Goal: Complete application form

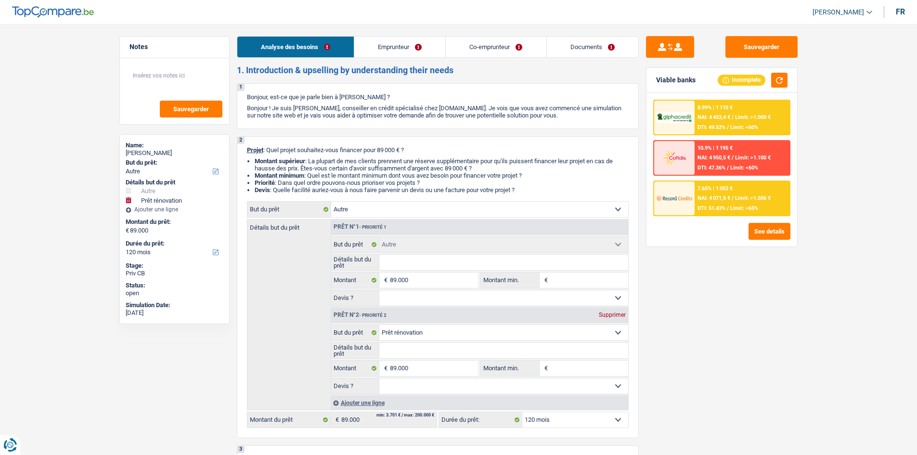
select select "other"
select select "renovation"
select select "120"
select select "other"
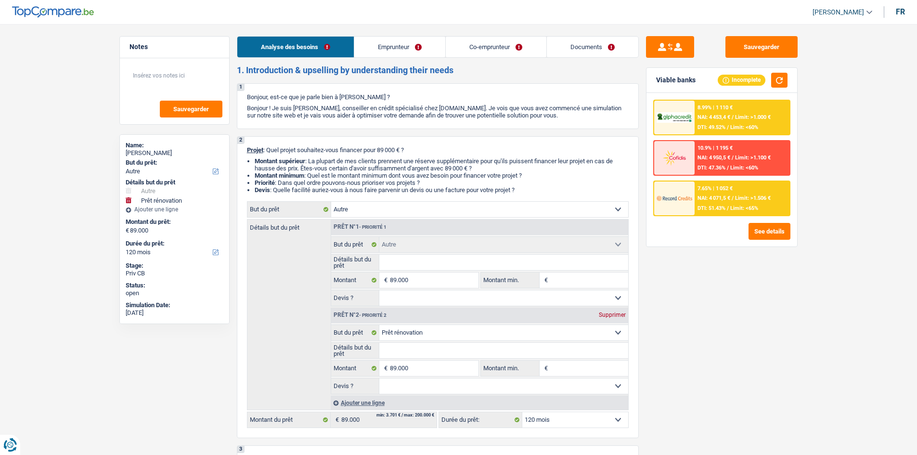
select select "other"
select select "renovation"
select select "120"
select select "publicEmployee"
select select "privateEmployee"
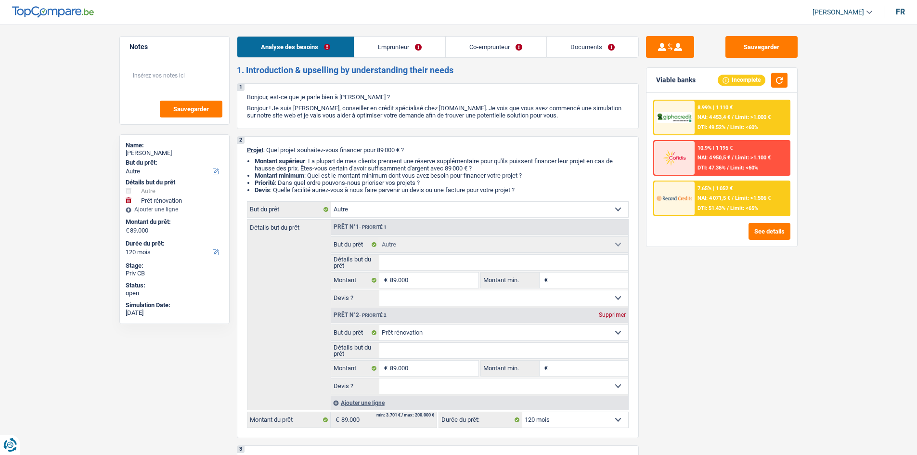
select select "familyAllowances"
select select "netSalary"
select select "mealVouchers"
select select "unemployment"
select select "netSalary"
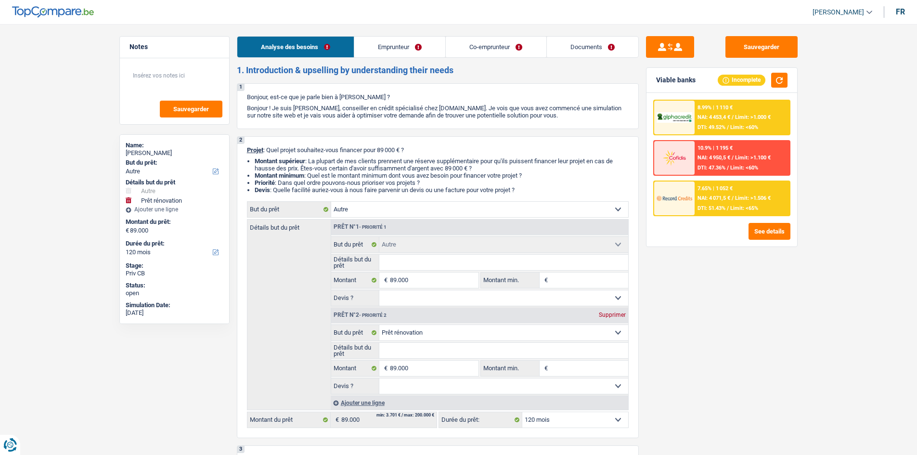
select select "mealVouchers"
select select "previousEmployerCompensation"
select select "ownerWithMortgage"
select select "mortgage"
select select "300"
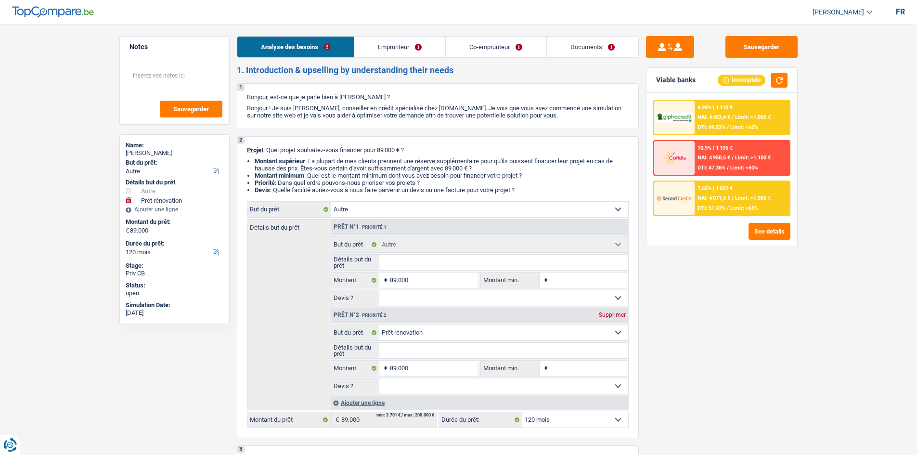
select select "other"
select select "renovation"
select select "120"
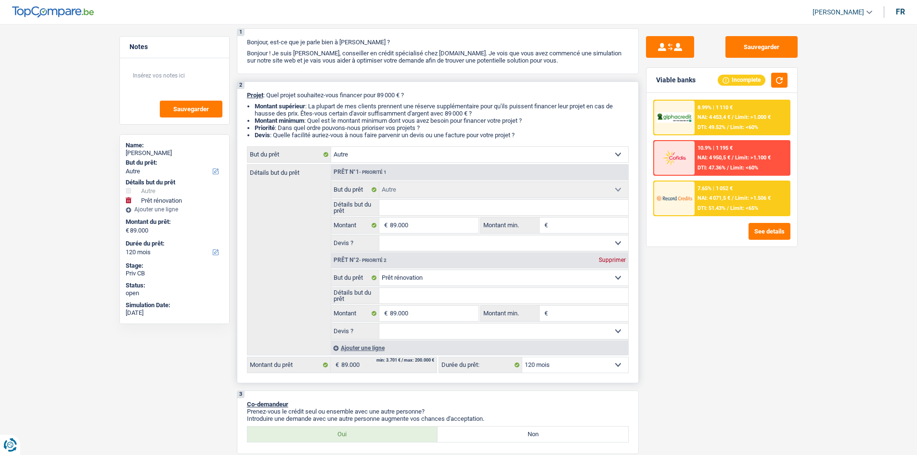
scroll to position [48, 0]
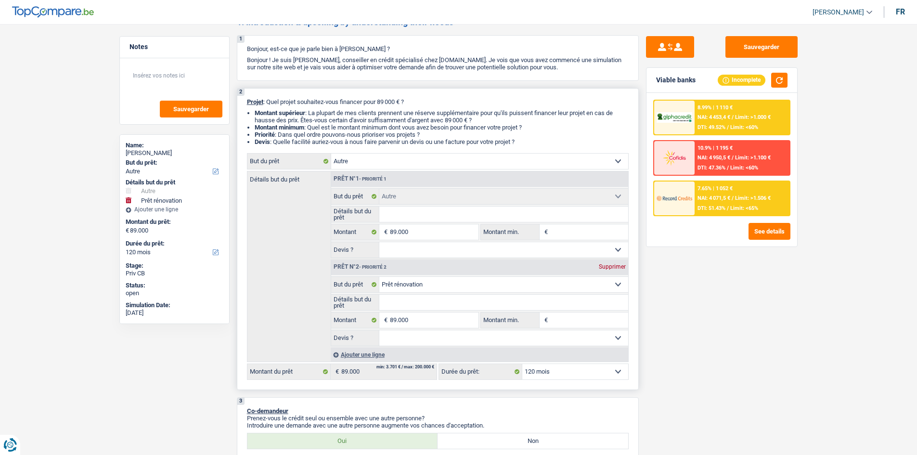
click at [581, 156] on select "Confort maison: meubles, textile, peinture, électroménager, outillage non-profe…" at bounding box center [479, 160] width 297 height 15
click at [304, 209] on div "Détails but du prêt Prêt n°1 - Priorité 1 Confort maison: meubles, textile, pei…" at bounding box center [438, 266] width 382 height 191
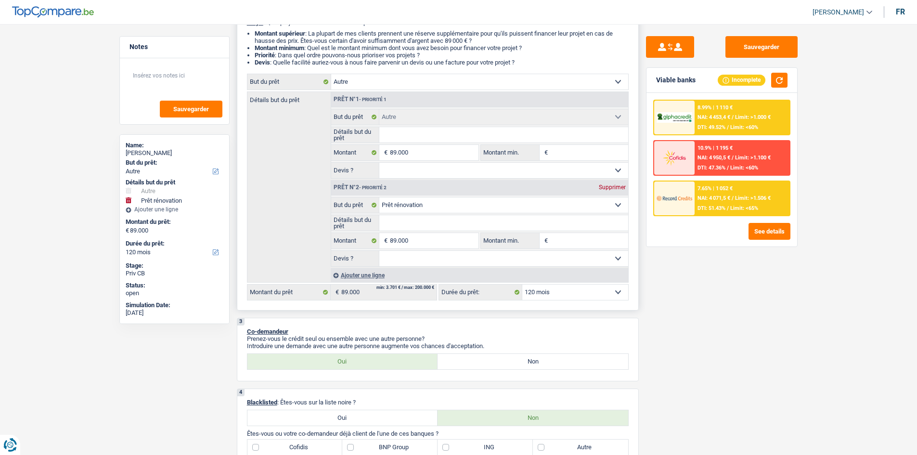
scroll to position [144, 0]
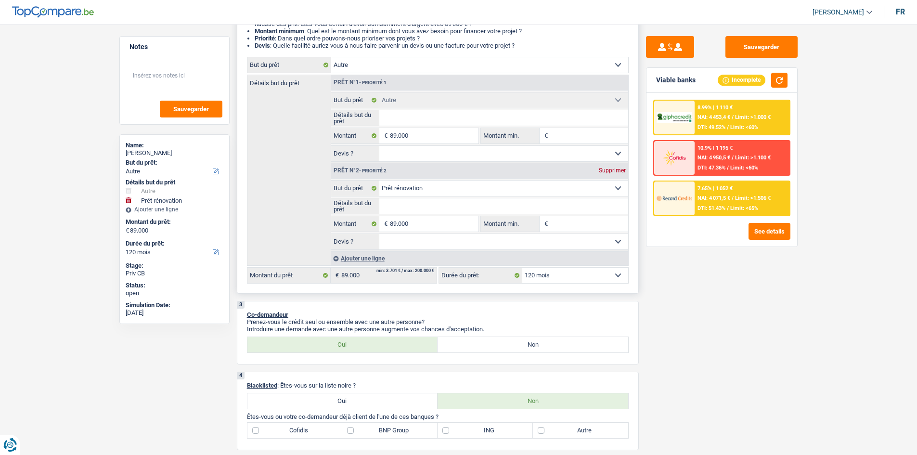
click at [604, 172] on div "Supprimer" at bounding box center [612, 170] width 32 height 6
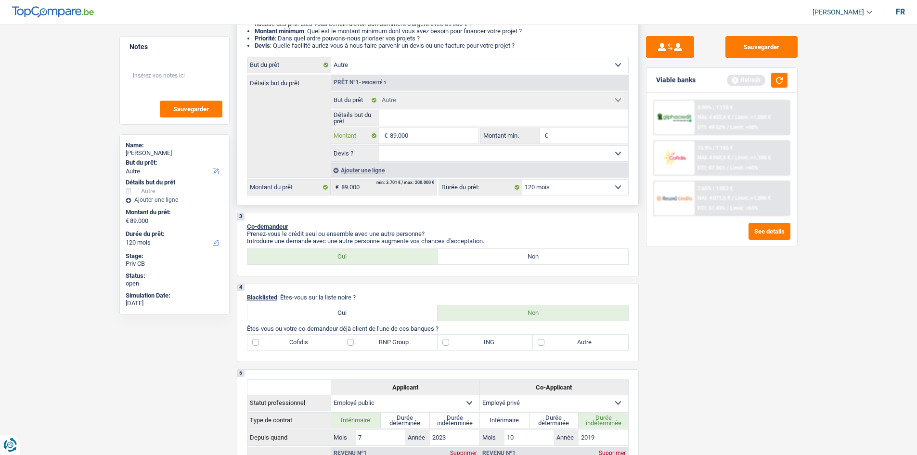
click at [434, 136] on input "89.000" at bounding box center [434, 135] width 88 height 15
type input "8.900"
type input "890"
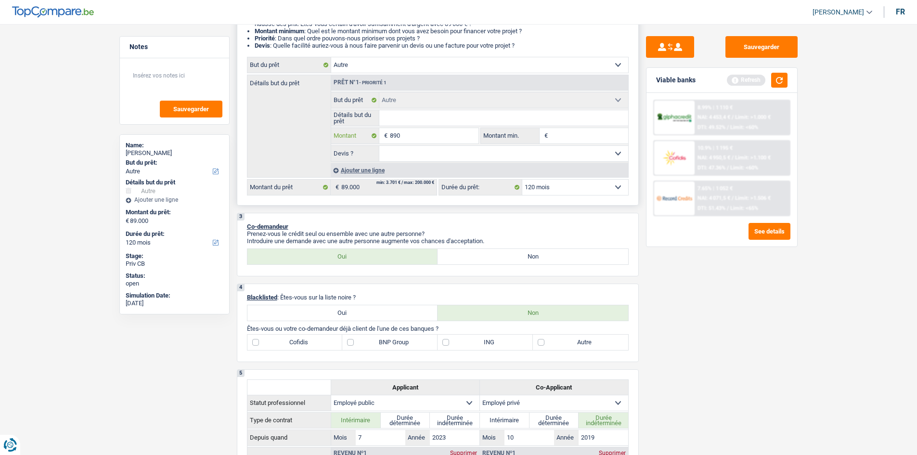
type input "89"
type input "8"
type input "2"
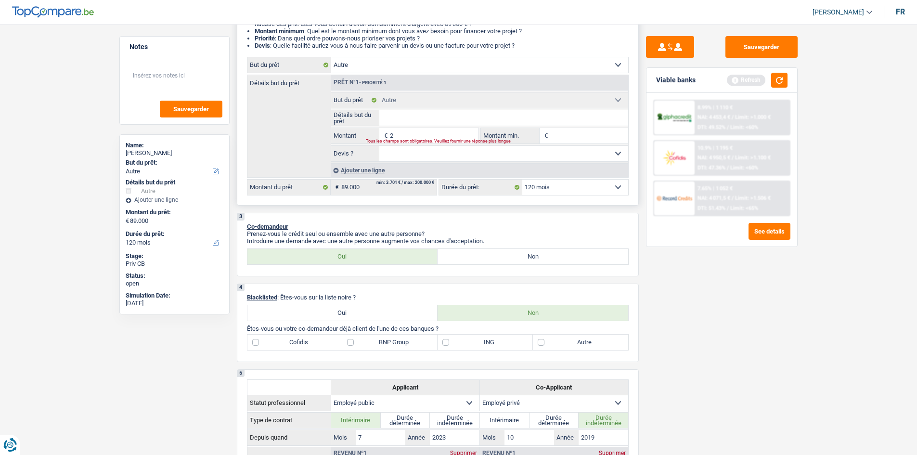
type input "2"
type input "20"
type input "200"
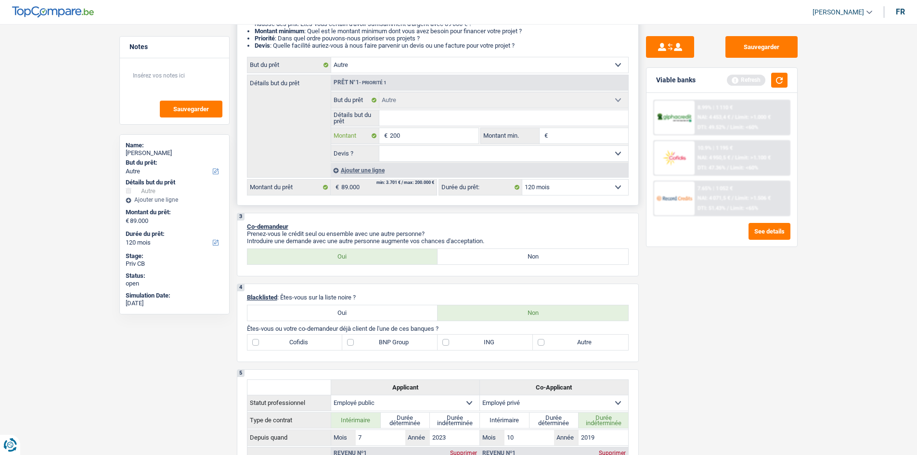
type input "2.000"
type input "20.000"
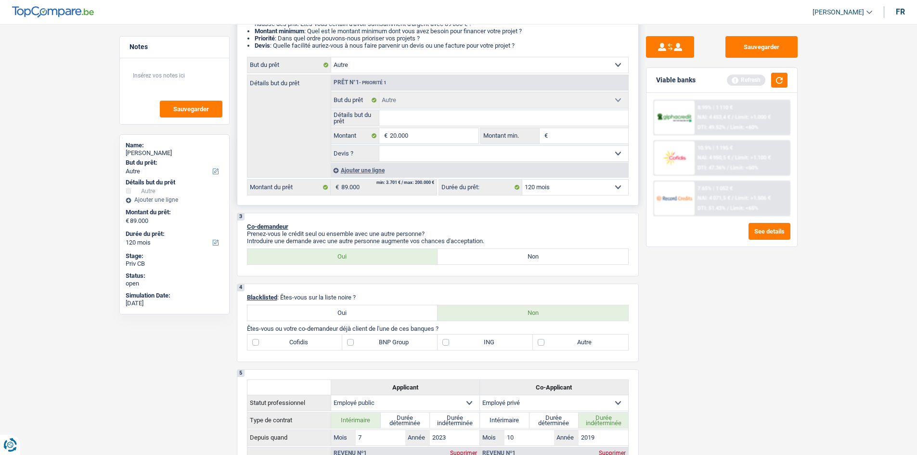
type input "20.000"
select select "84"
type input "20.000"
select select "84"
type input "20.000"
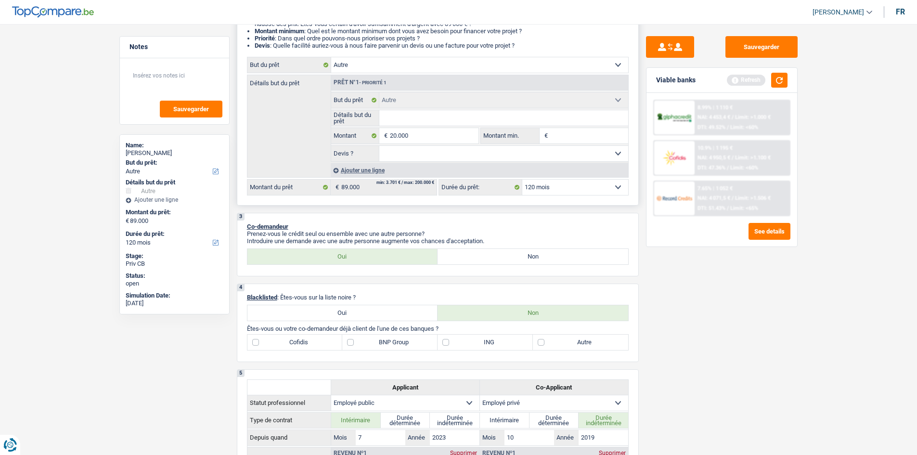
select select "84"
click at [552, 134] on input "Montant min." at bounding box center [589, 135] width 78 height 15
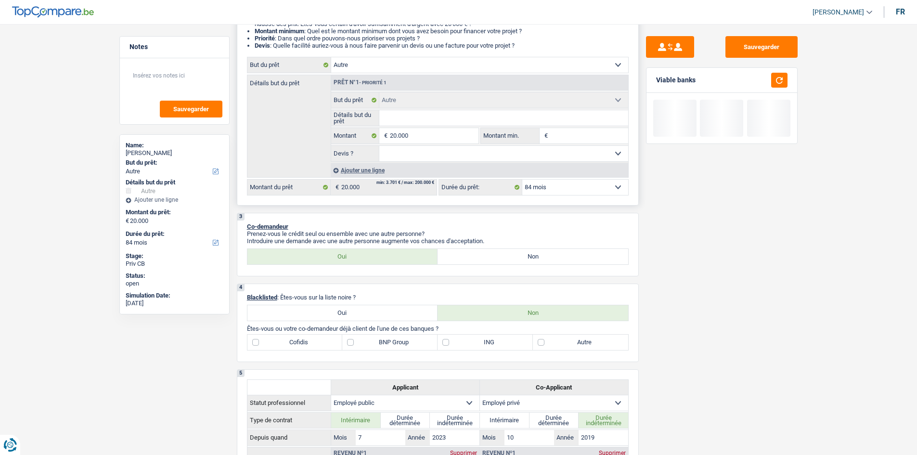
type input "1"
type input "15"
type input "150"
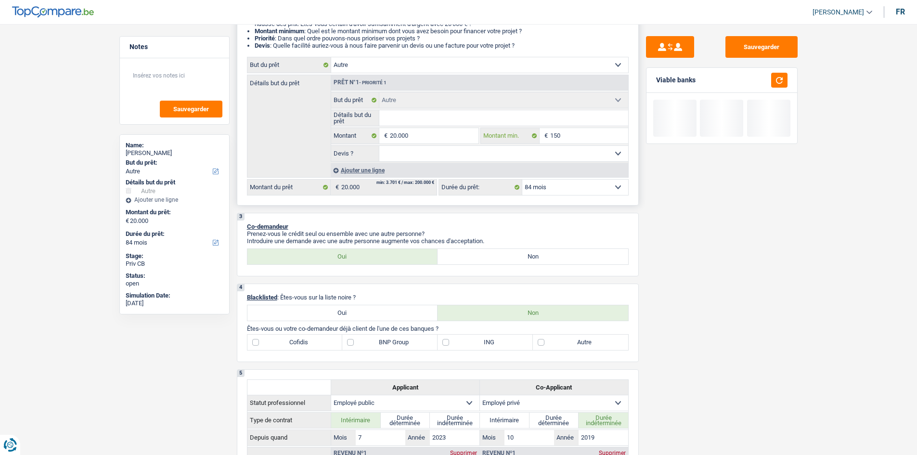
type input "150"
type input "1.500"
type input "15.001"
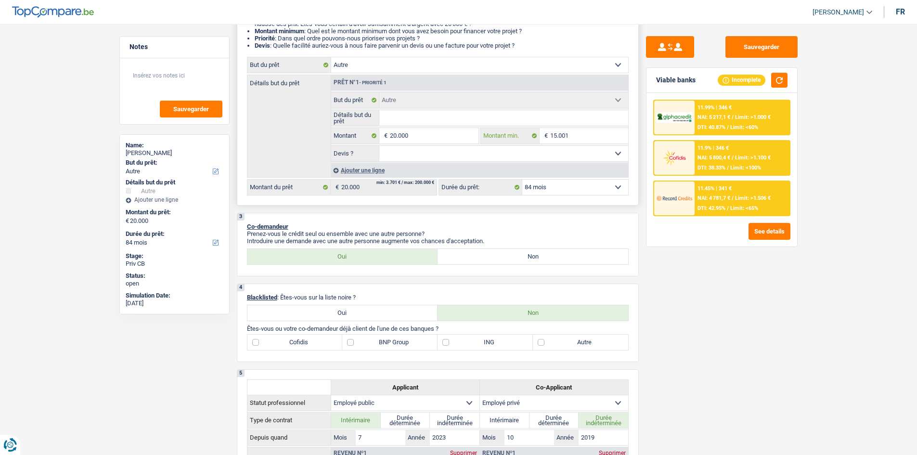
type input "15.001"
click at [519, 64] on select "Confort maison: meubles, textile, peinture, électroménager, outillage non-profe…" at bounding box center [479, 64] width 297 height 15
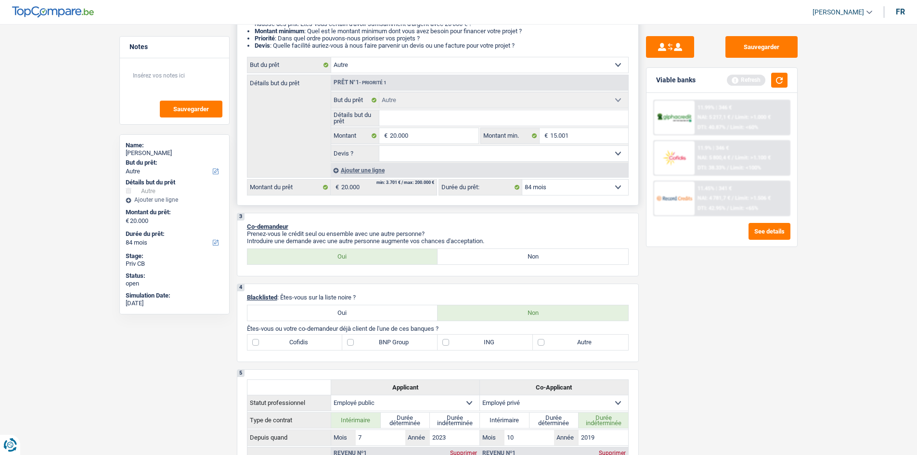
select select "study"
click at [331, 57] on select "Confort maison: meubles, textile, peinture, électroménager, outillage non-profe…" at bounding box center [479, 64] width 297 height 15
select select "study"
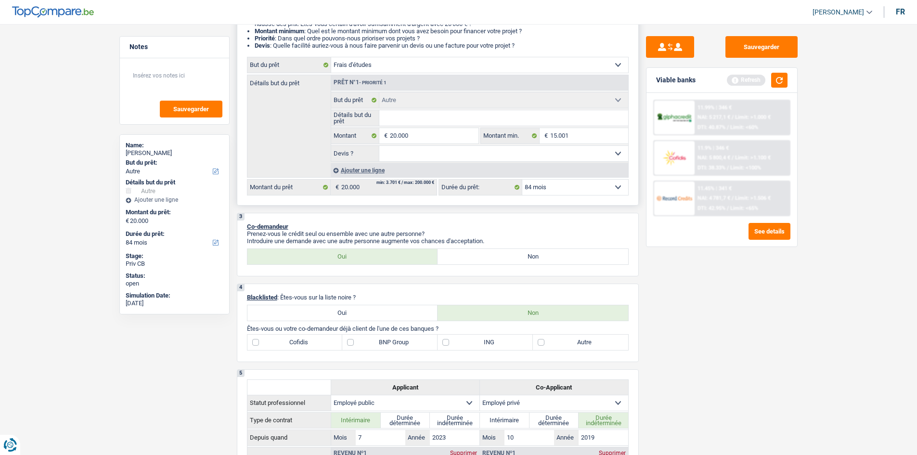
select select "study"
select select "other"
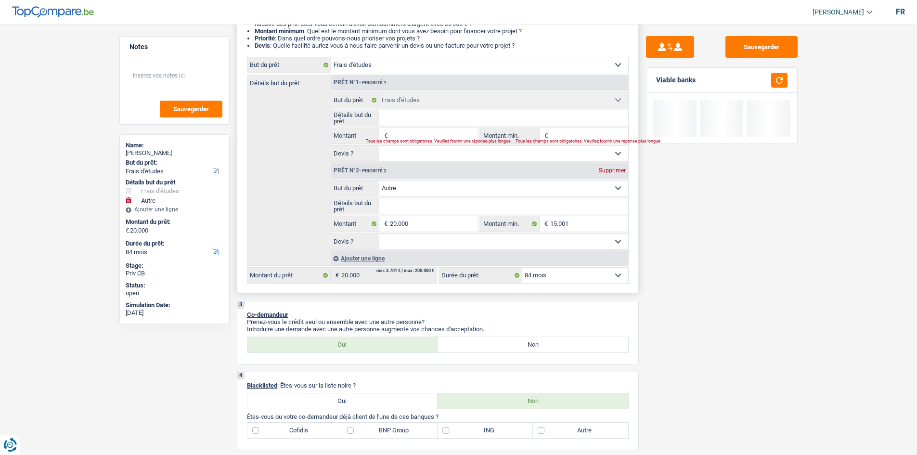
click at [415, 116] on input "Détails but du prêt" at bounding box center [503, 117] width 249 height 15
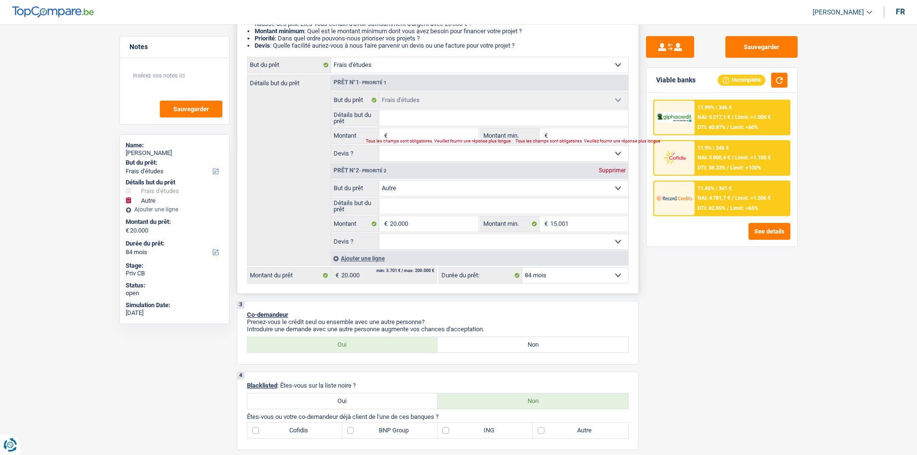
type input "S"
type input "Sa"
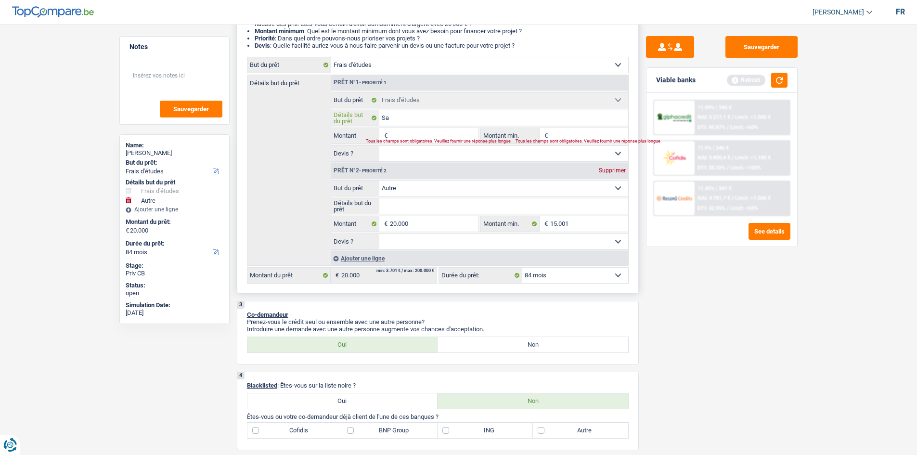
type input "Sa"
type input "Sa f"
type input "Sa fi"
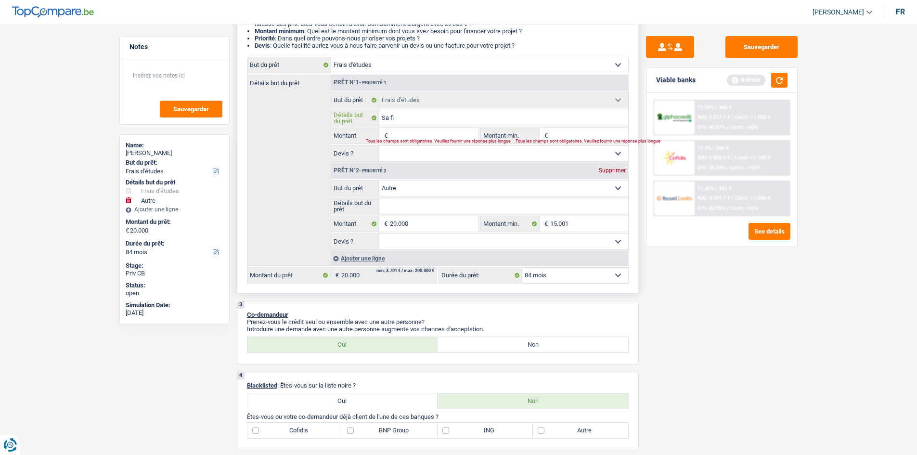
type input "Sa fi"
type input "Sa fil"
type input "Sa fill"
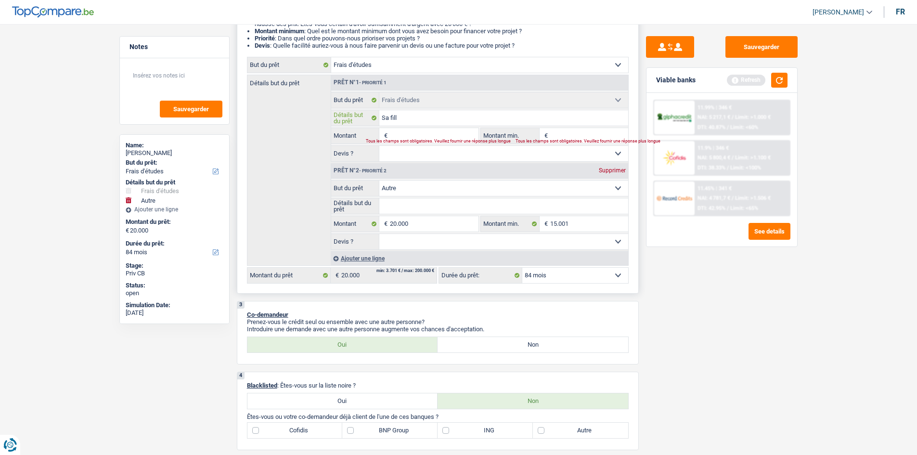
type input "Sa fille"
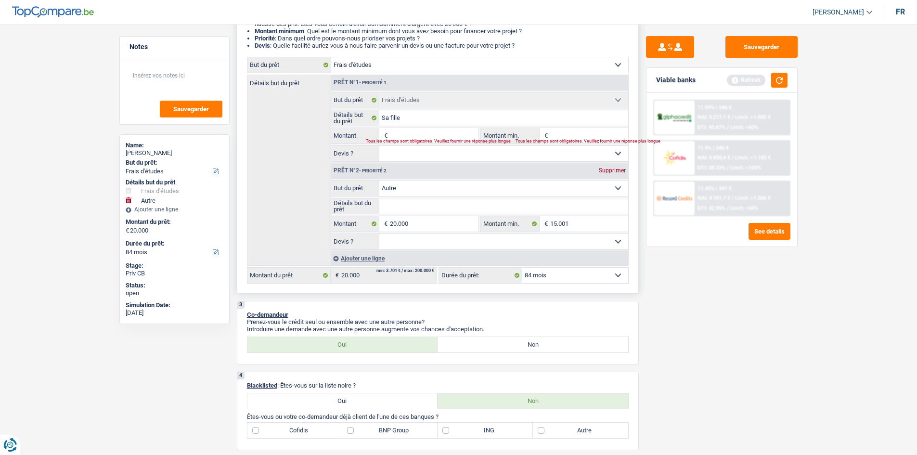
click at [614, 173] on div "Supprimer" at bounding box center [612, 170] width 32 height 6
type input "0"
select select
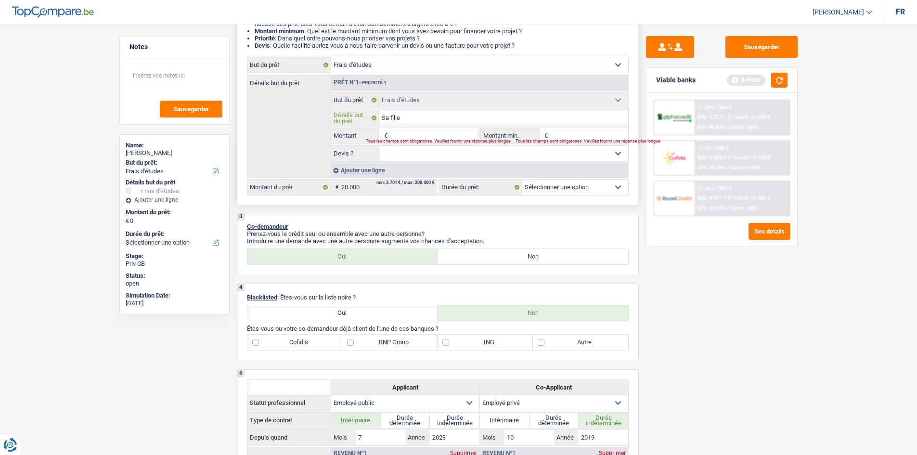
click at [441, 116] on input "Sa fille" at bounding box center [503, 117] width 249 height 15
type input "Sa fille v"
type input "Sa fille va"
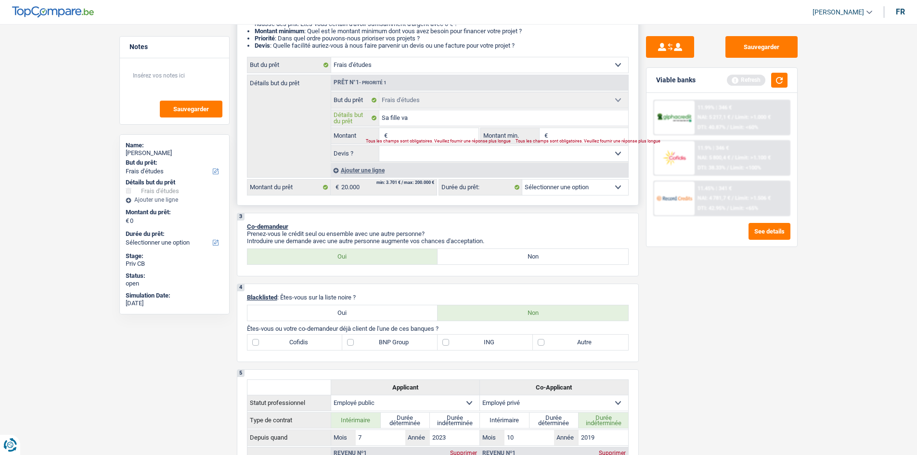
type input "Sa fille va"
type input "Sa fille va f"
type input "Sa fille va fa"
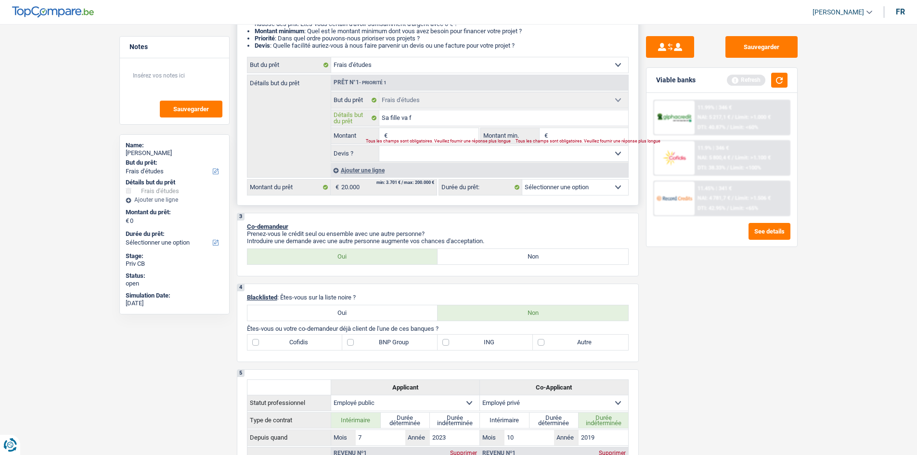
type input "Sa fille va fa"
type input "Sa fille va fai"
type input "Sa fille va fair"
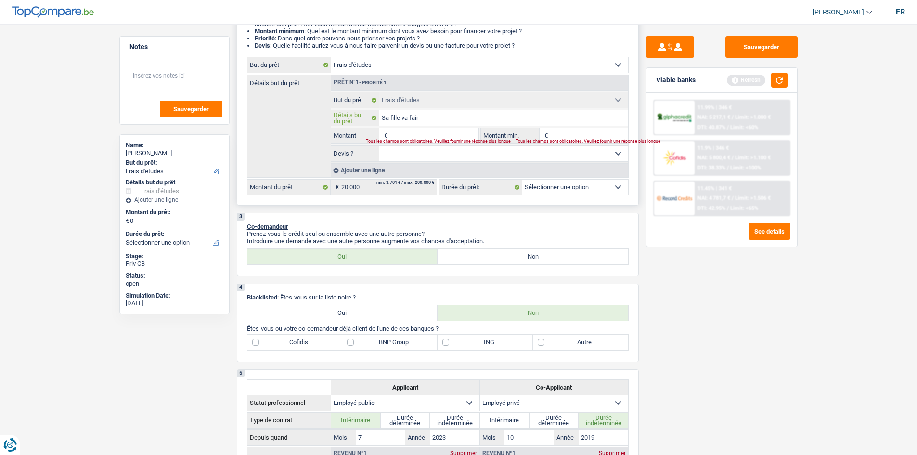
type input "Sa fille va faire"
type input "Sa fille va faire é"
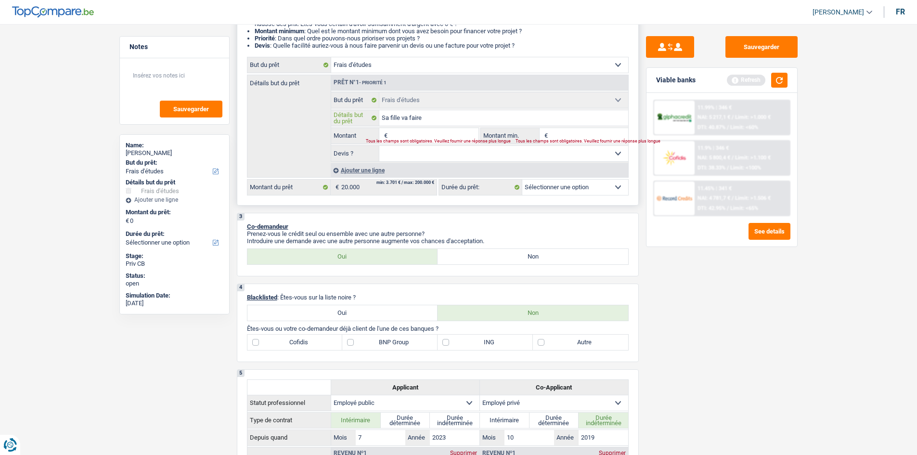
type input "Sa fille va faire é"
type input "Sa fille va faire ét"
type input "Sa fille va faire étu"
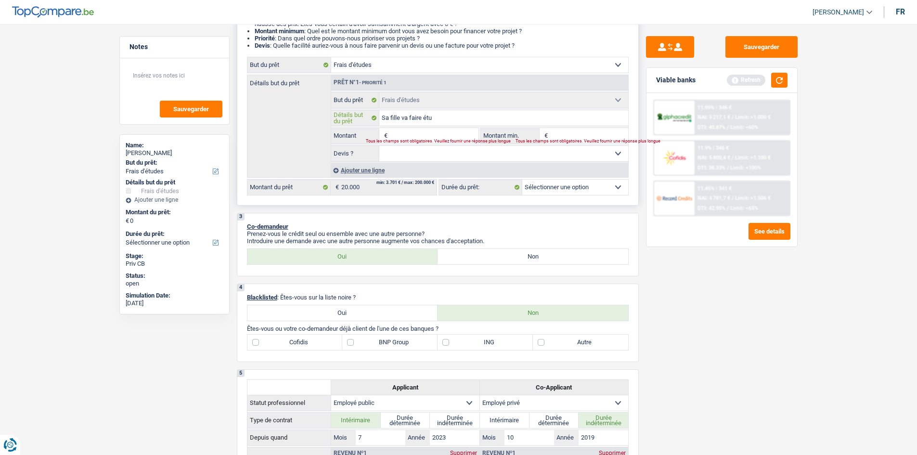
type input "Sa fille va faire étud"
type input "Sa fille va faire étu"
type input "Sa fille va faire ét"
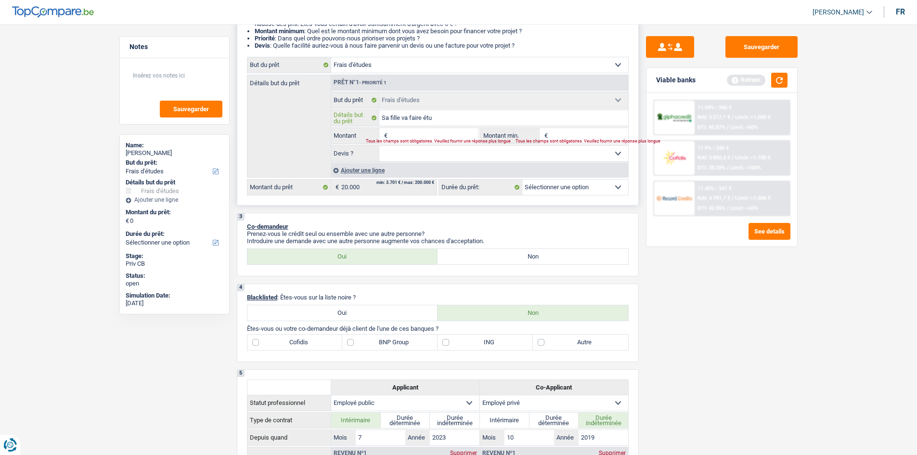
type input "Sa fille va faire ét"
type input "Sa fille va faire é"
type input "Sa fille va faire"
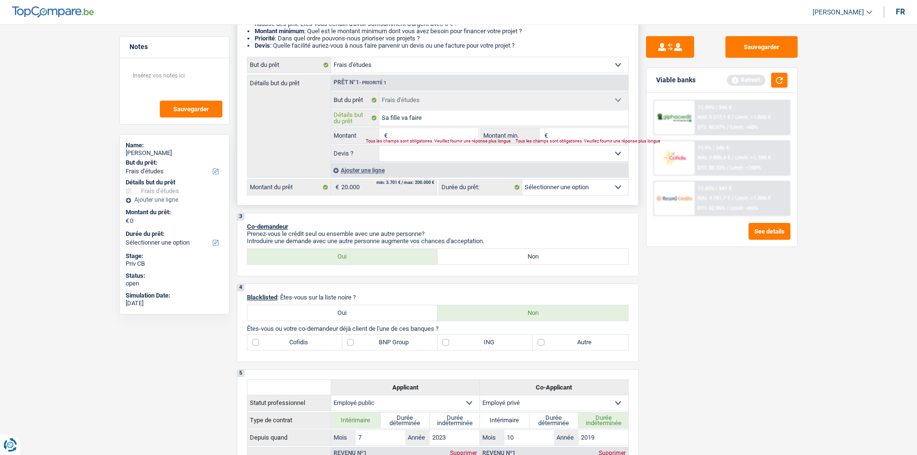
type input "Sa fille va faire s"
type input "Sa fille va faire se"
type input "Sa fille va faire ses"
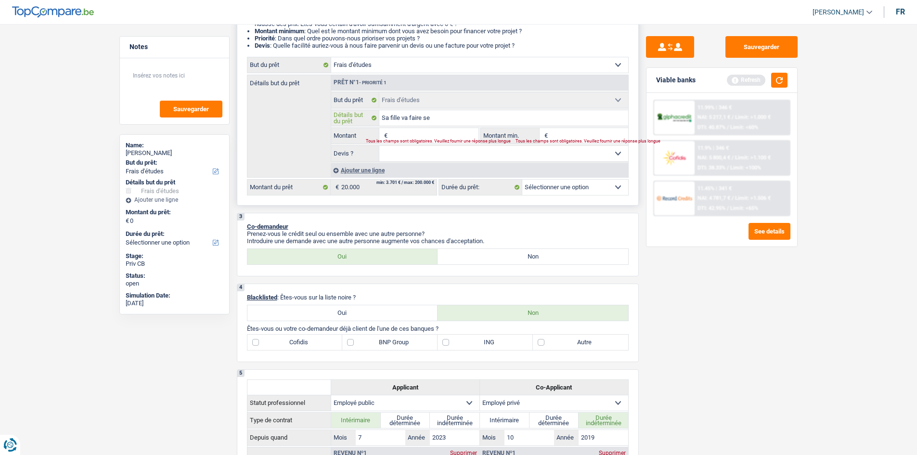
type input "Sa fille va faire ses"
type input "Sa fille va faire ses é"
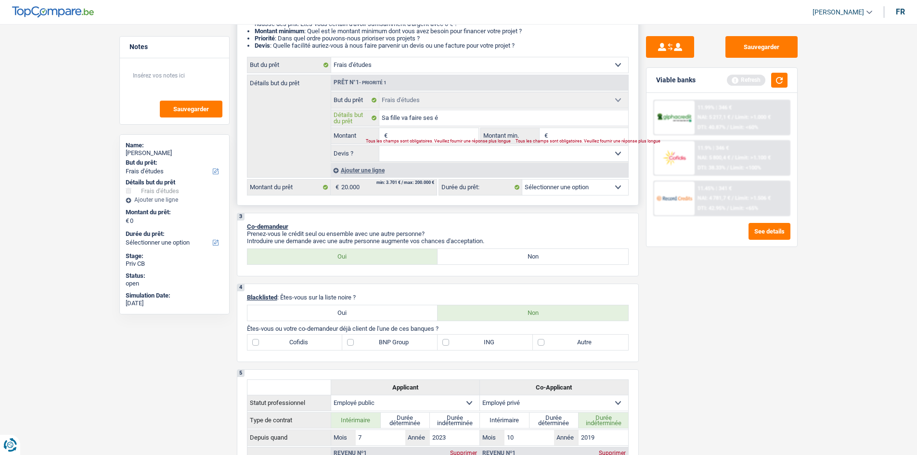
type input "Sa fille va faire ses ét"
type input "Sa fille va faire ses étu"
type input "Sa fille va faire ses étud"
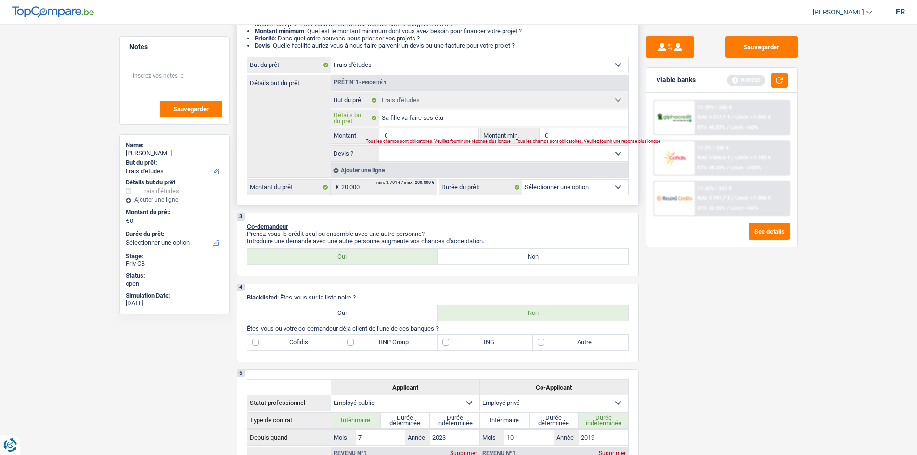
type input "Sa fille va faire ses étud"
type input "Sa fille va faire ses étude"
type input "Sa fille va faire ses études"
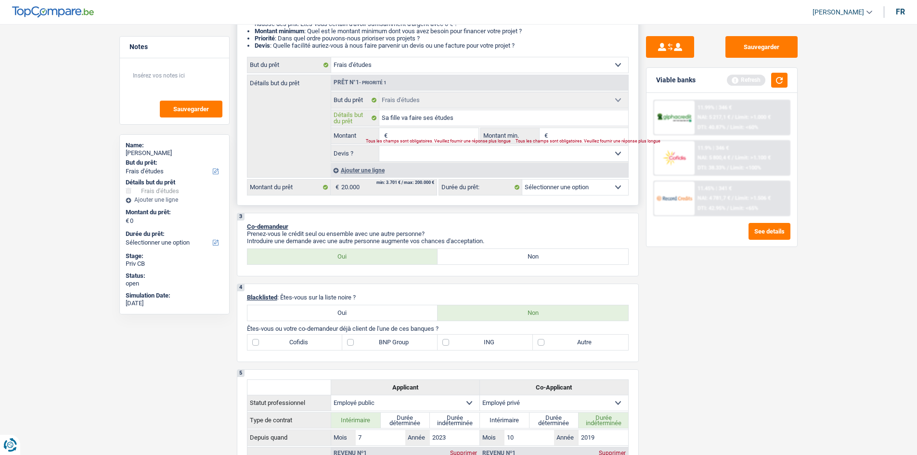
type input "Sa fille va faire ses études"
type input "Sa fille va faire ses études a"
type input "Sa fille va faire ses études au"
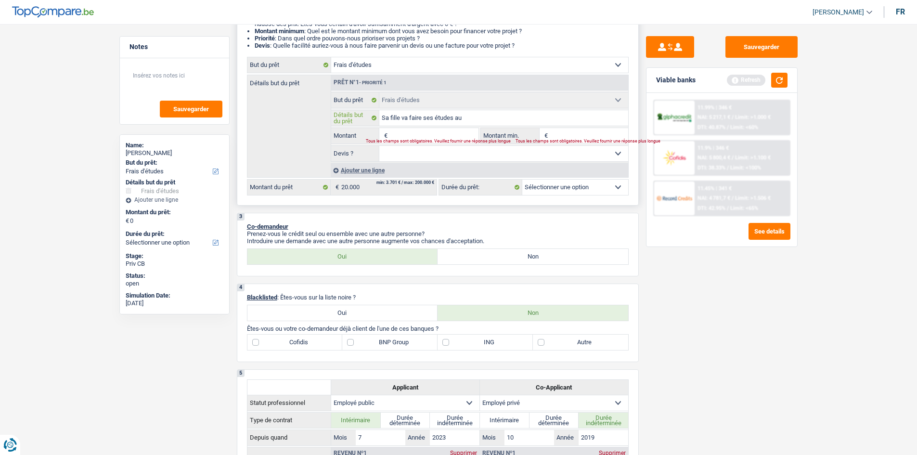
type input "Sa fille va faire ses études au"
type input "Sa fille va faire ses études au B"
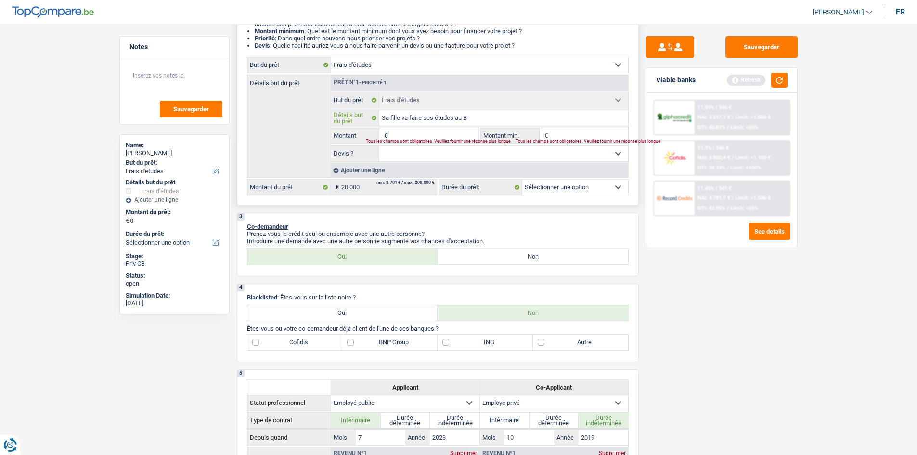
type input "Sa fille va faire ses études au Br"
type input "Sa fille va faire ses études au Bré"
type input "Sa fille va faire ses études au Brés"
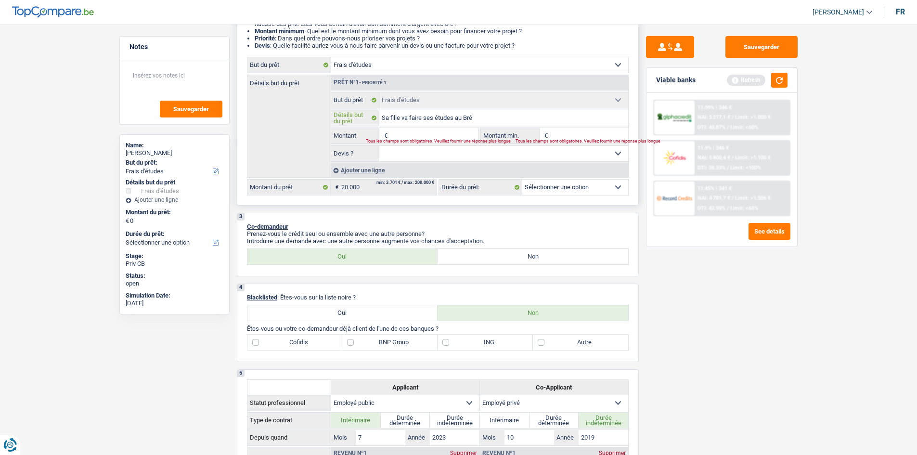
type input "Sa fille va faire ses études au Brés"
type input "Sa fille va faire ses études au Brési"
type input "Sa fille va faire ses études au Brésil"
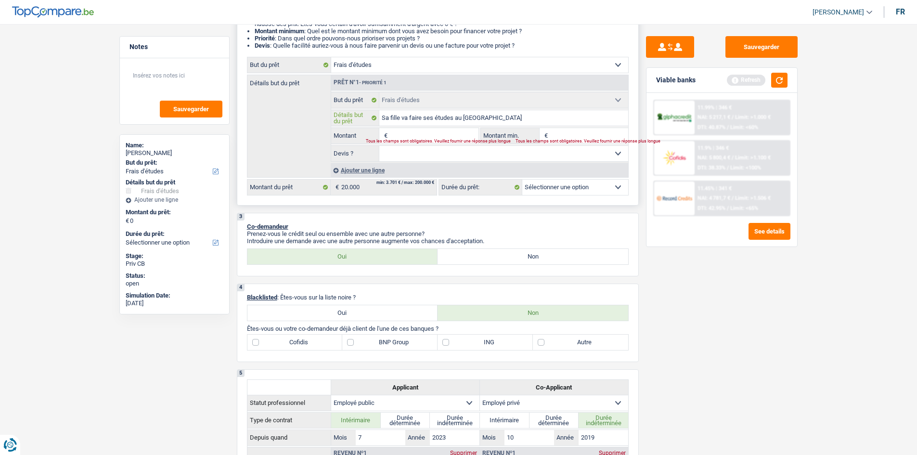
type input "Sa fille va faire ses études au Brésil"
click at [440, 135] on input "Montant" at bounding box center [434, 135] width 88 height 15
type input "2"
type input "20"
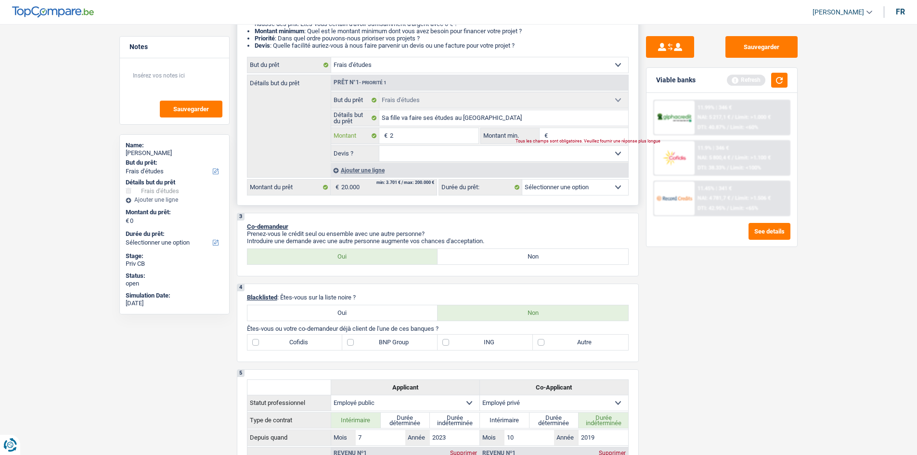
type input "20"
type input "200"
type input "2.000"
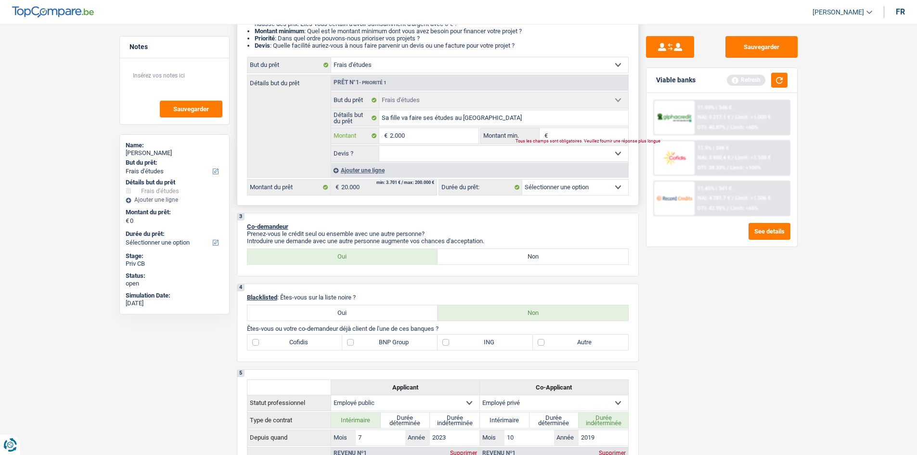
type input "20.000"
click at [561, 133] on input "Montant min." at bounding box center [589, 135] width 78 height 15
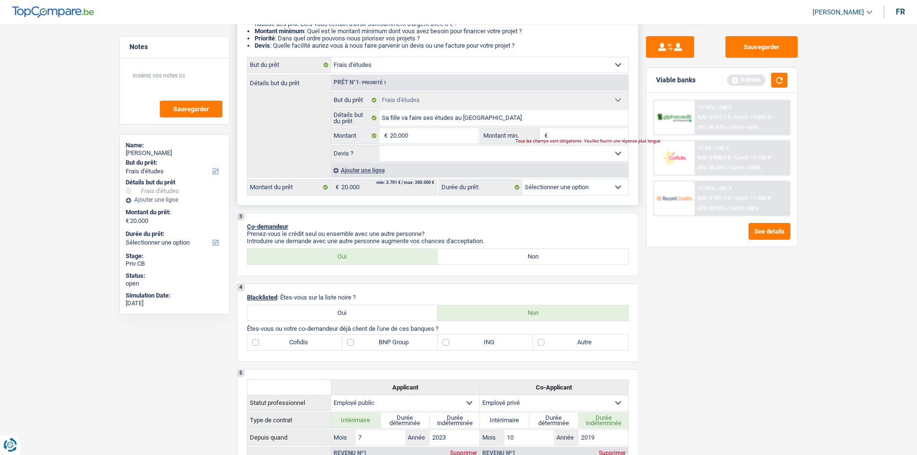
select select "84"
type input "1"
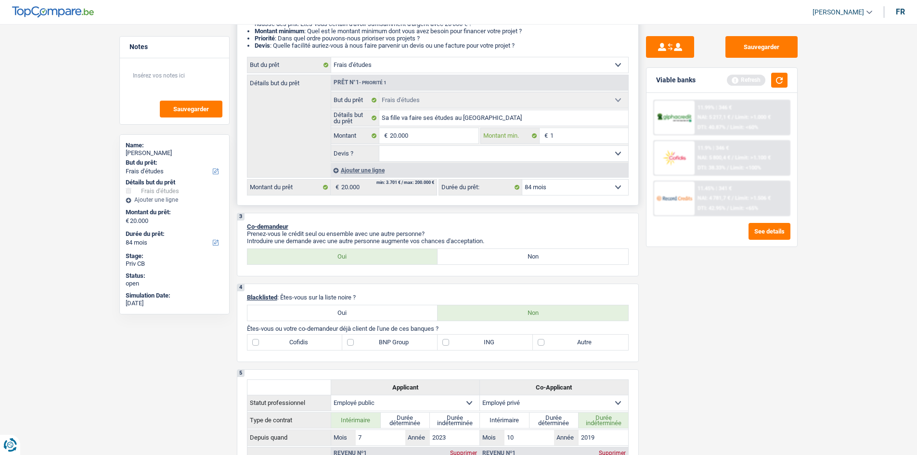
type input "15"
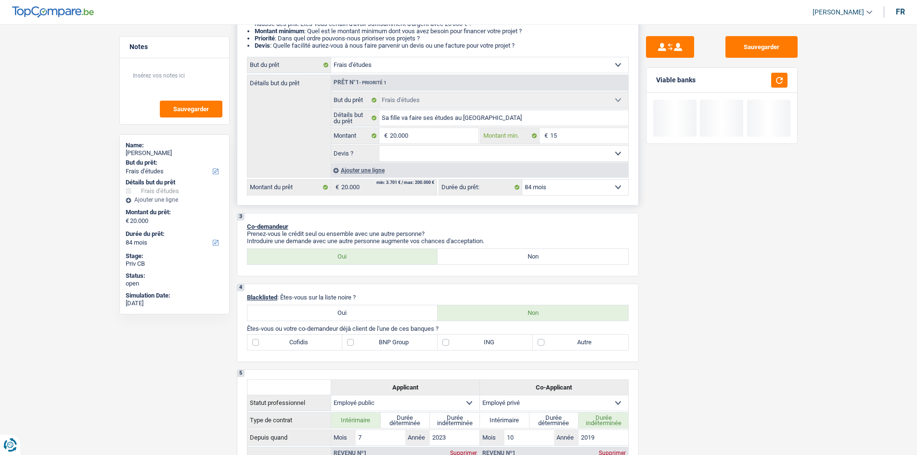
type input "150"
type input "1.500"
type input "15.000"
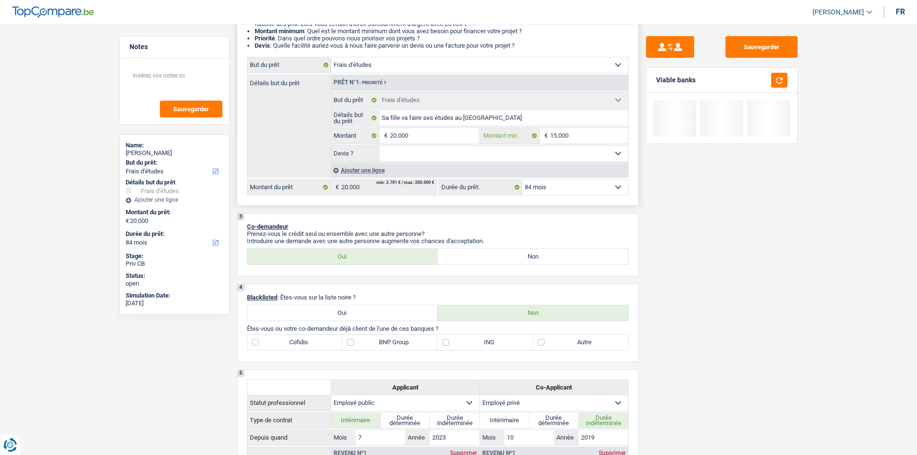
type input "15.000"
click at [411, 152] on select "Oui Non Non répondu Sélectionner une option" at bounding box center [503, 153] width 249 height 15
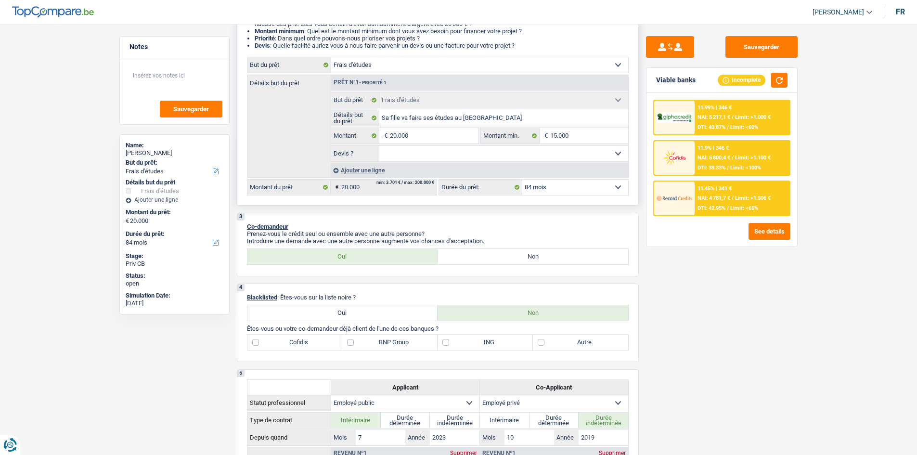
select select "yes"
click at [379, 146] on select "Oui Non Non répondu Sélectionner une option" at bounding box center [503, 153] width 249 height 15
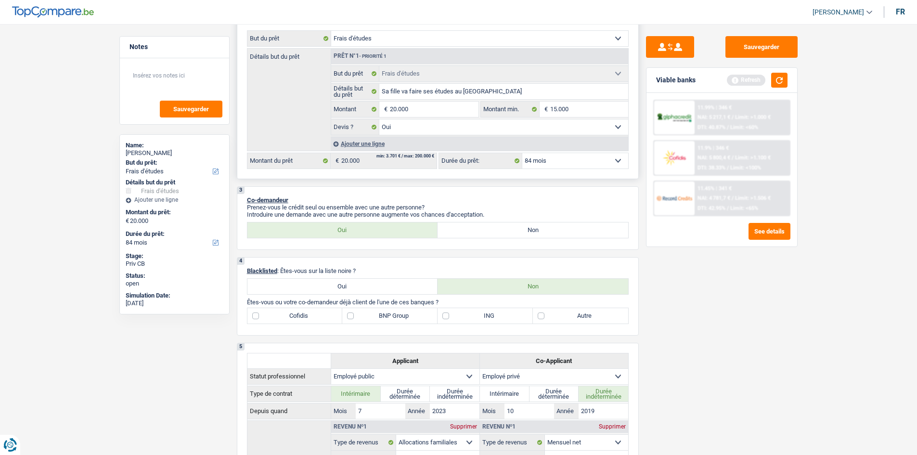
scroll to position [241, 0]
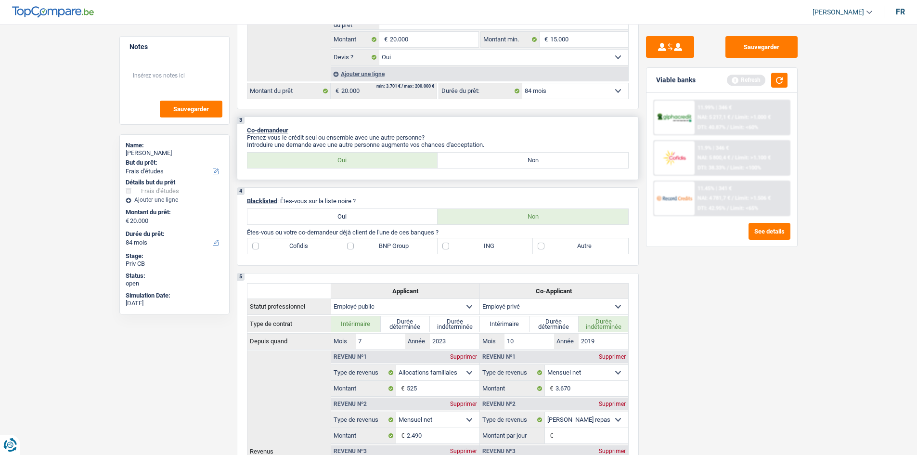
click at [482, 153] on label "Non" at bounding box center [532, 160] width 191 height 15
click at [482, 153] on input "Non" at bounding box center [532, 160] width 191 height 15
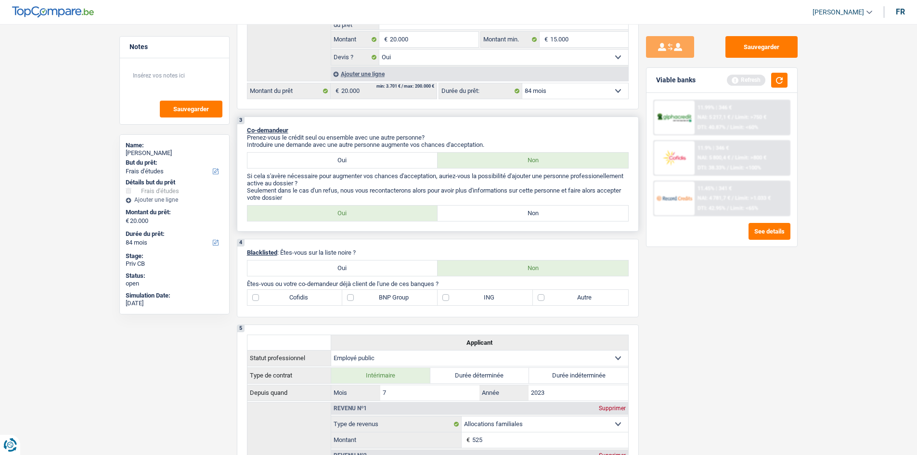
drag, startPoint x: 355, startPoint y: 159, endPoint x: 333, endPoint y: 159, distance: 21.2
click at [356, 159] on label "Oui" at bounding box center [342, 160] width 191 height 15
click at [356, 159] on input "Oui" at bounding box center [342, 160] width 191 height 15
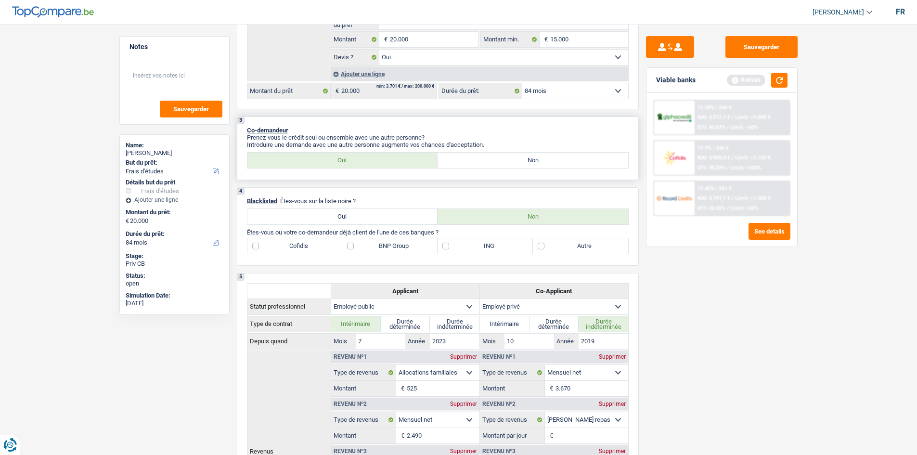
click at [332, 160] on label "Oui" at bounding box center [342, 160] width 191 height 15
click at [332, 160] on input "Oui" at bounding box center [342, 160] width 191 height 15
click at [256, 245] on label "Cofidis" at bounding box center [294, 245] width 95 height 15
click at [256, 245] on input "Cofidis" at bounding box center [294, 245] width 95 height 15
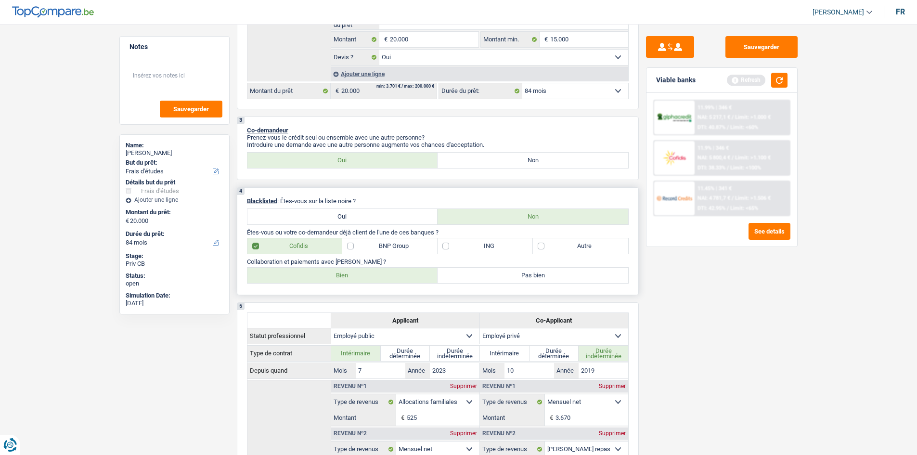
click at [349, 247] on label "BNP Group" at bounding box center [389, 245] width 95 height 15
click at [349, 247] on input "BNP Group" at bounding box center [389, 245] width 95 height 15
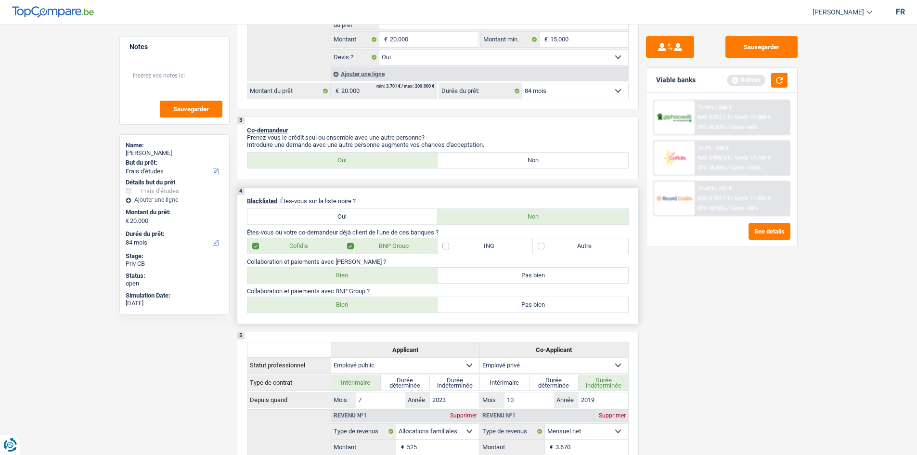
click at [445, 247] on label "ING" at bounding box center [484, 245] width 95 height 15
click at [445, 247] on input "ING" at bounding box center [484, 245] width 95 height 15
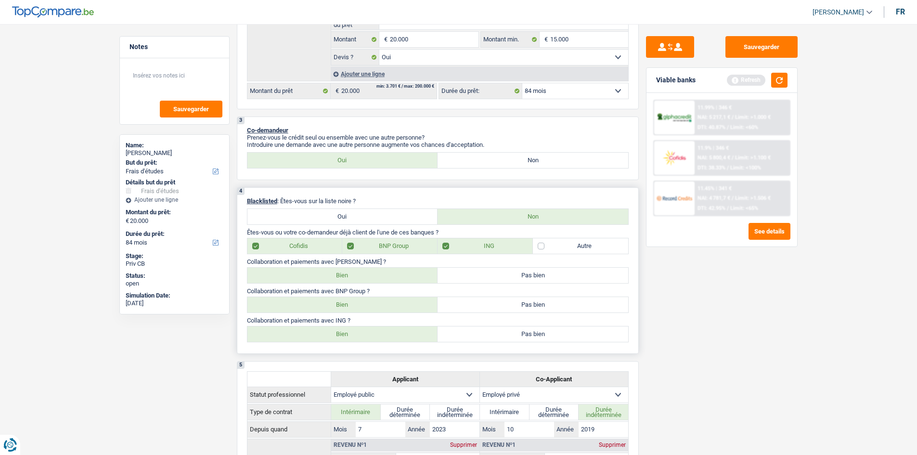
click at [347, 275] on label "Bien" at bounding box center [342, 275] width 191 height 15
click at [347, 275] on input "Bien" at bounding box center [342, 275] width 191 height 15
click at [357, 307] on label "Bien" at bounding box center [342, 304] width 191 height 15
click at [357, 307] on input "Bien" at bounding box center [342, 304] width 191 height 15
click at [351, 339] on label "Bien" at bounding box center [342, 333] width 191 height 15
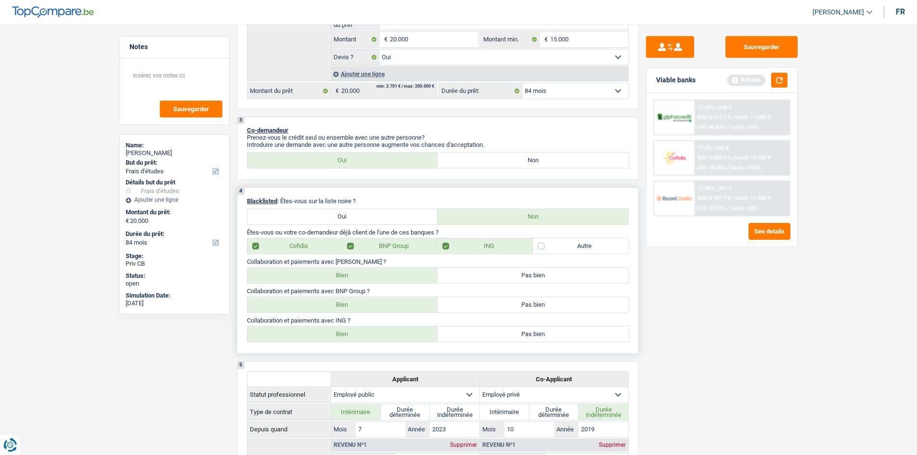
click at [351, 339] on input "Bien" at bounding box center [342, 333] width 191 height 15
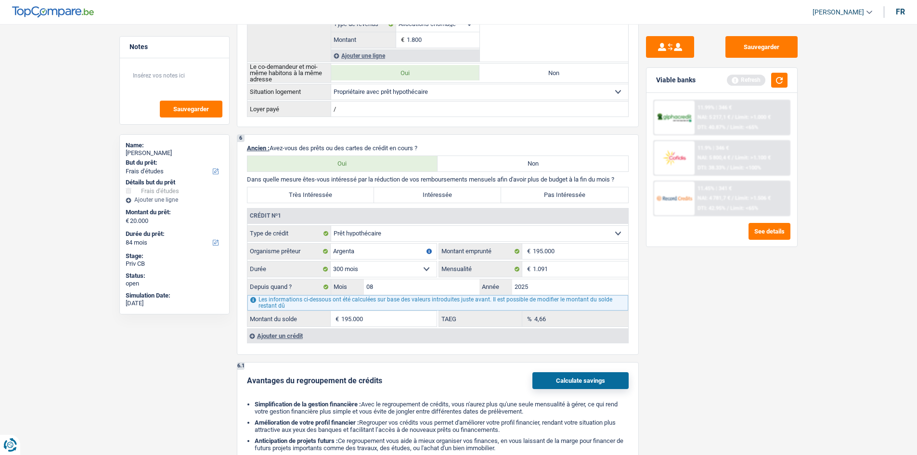
scroll to position [818, 0]
click at [285, 338] on div "Ajouter un crédit" at bounding box center [437, 336] width 381 height 14
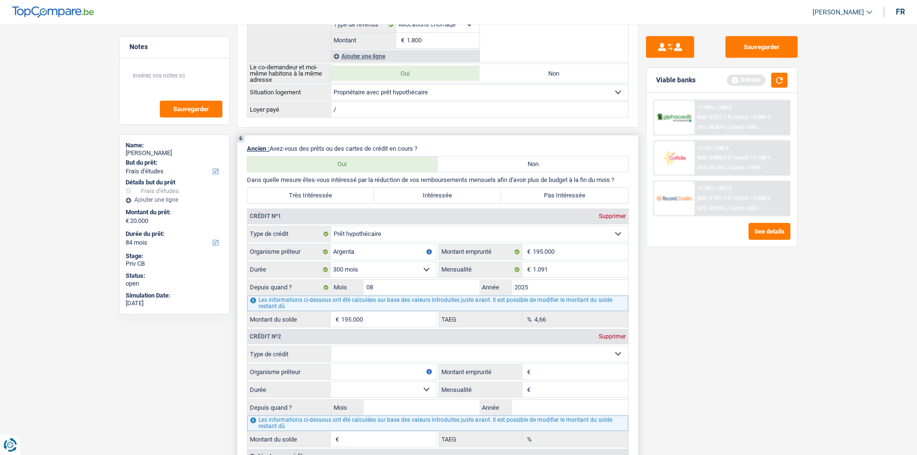
scroll to position [962, 0]
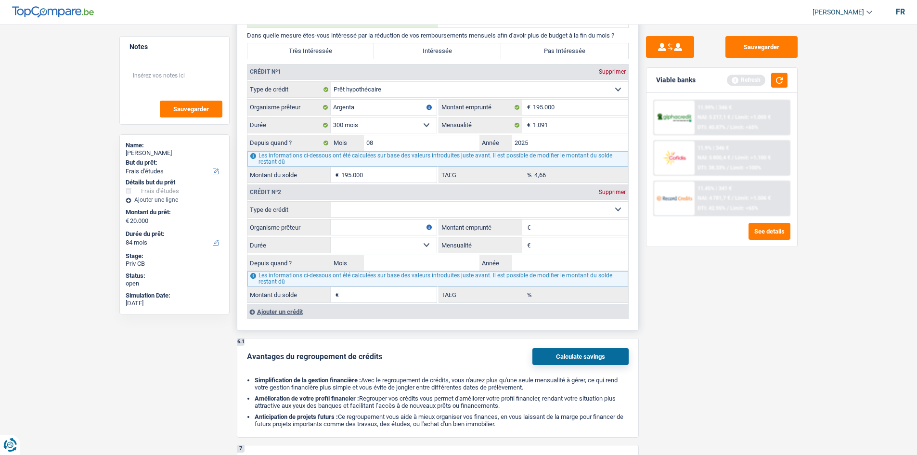
click at [299, 309] on div "Ajouter un crédit" at bounding box center [437, 311] width 381 height 14
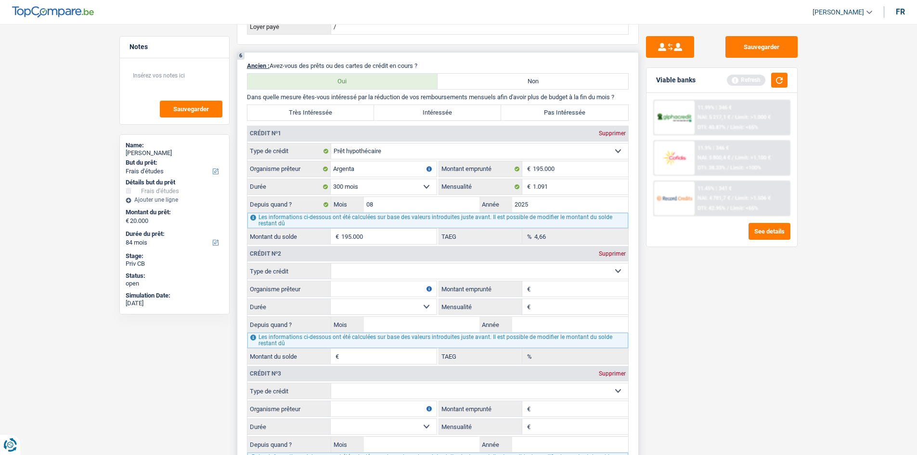
scroll to position [866, 0]
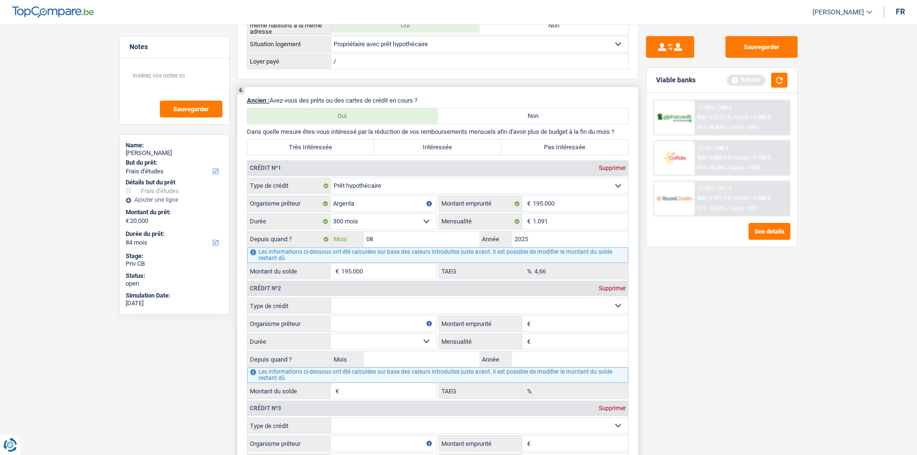
click at [411, 239] on input "08" at bounding box center [422, 238] width 116 height 15
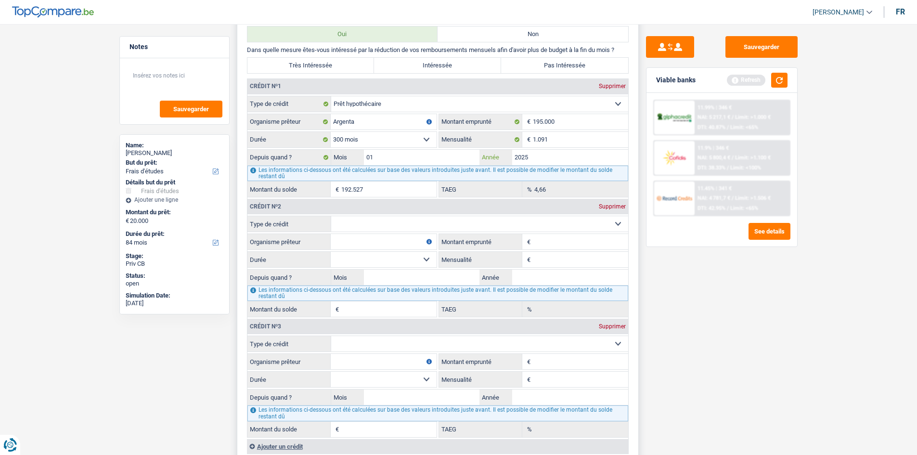
scroll to position [962, 0]
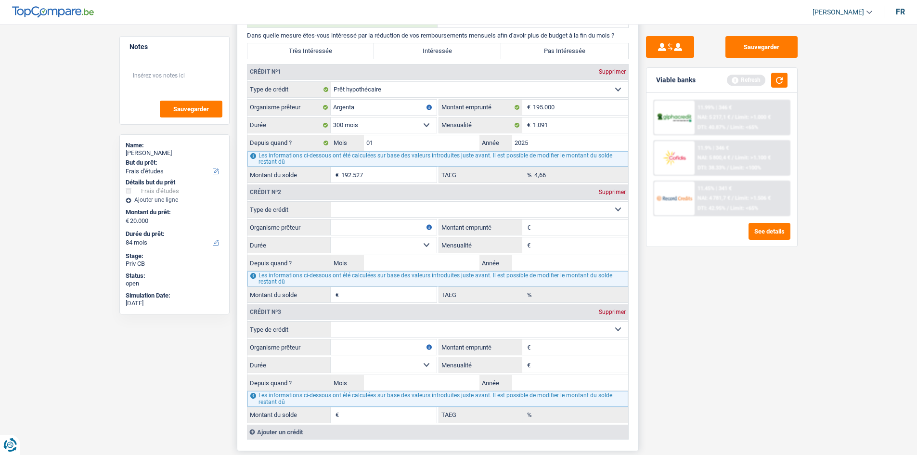
click at [620, 208] on select "Carte ou ouverture de crédit Prêt hypothécaire Vente à tempérament Prêt à tempé…" at bounding box center [479, 209] width 297 height 15
click at [395, 267] on input "Mois" at bounding box center [422, 262] width 116 height 15
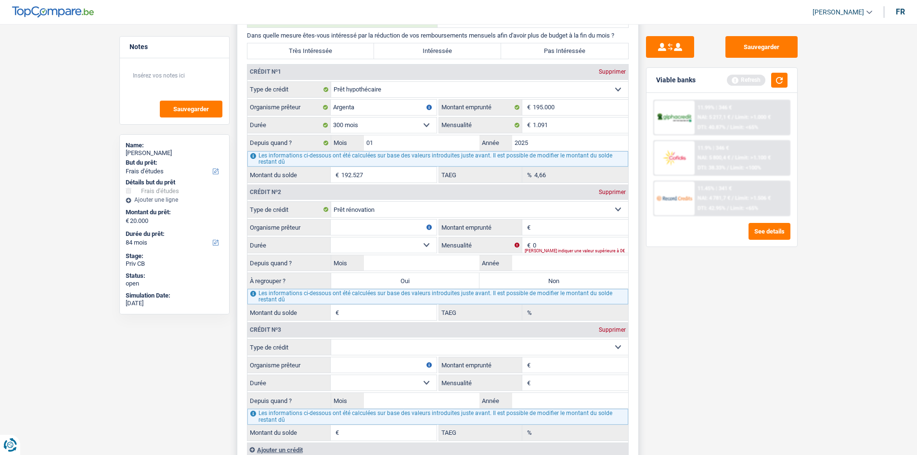
click at [382, 220] on input "Organisme prêteur" at bounding box center [384, 226] width 106 height 15
click at [560, 223] on input "Montant emprunté" at bounding box center [580, 226] width 95 height 15
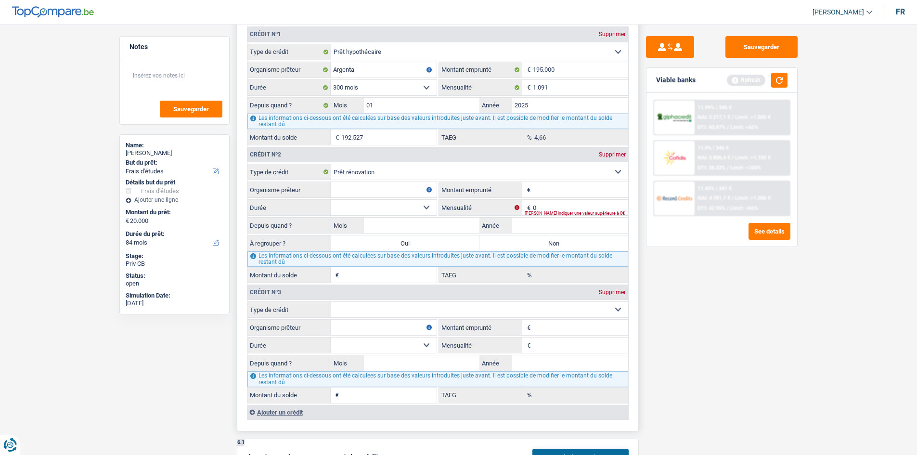
scroll to position [1059, 0]
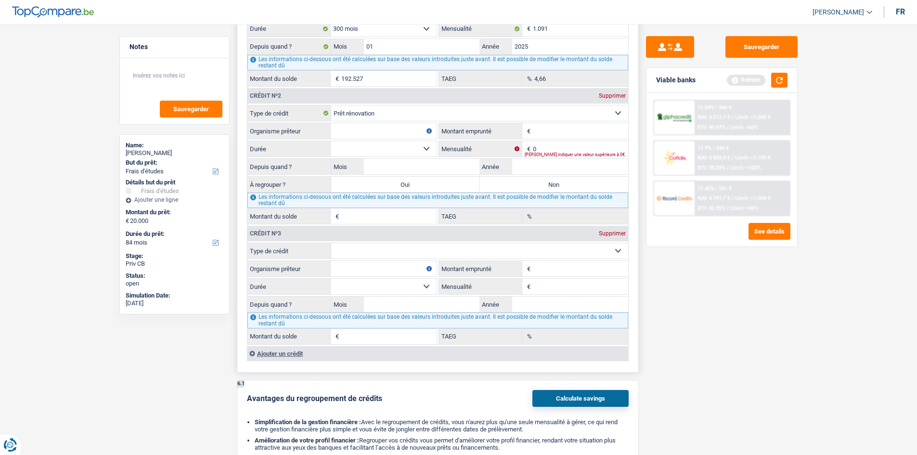
click at [605, 248] on select "Carte ou ouverture de crédit Prêt hypothécaire Vente à tempérament Prêt à tempé…" at bounding box center [479, 250] width 297 height 15
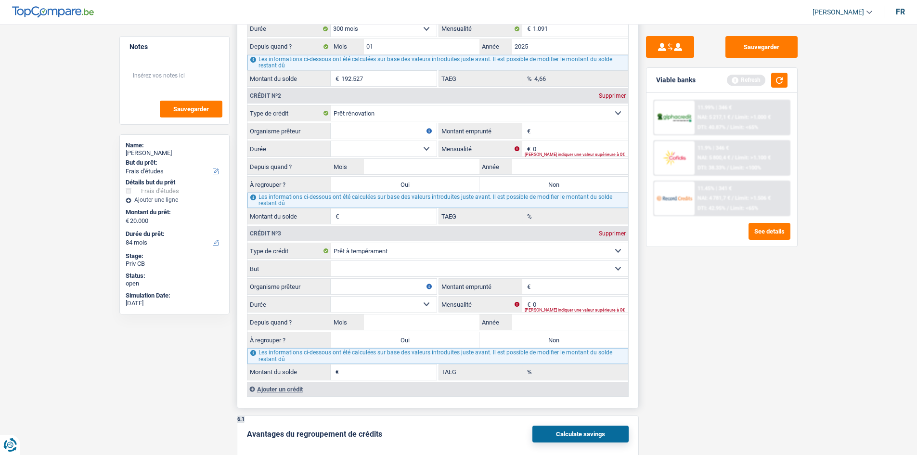
click at [558, 133] on input "Montant emprunté" at bounding box center [580, 130] width 95 height 15
click at [558, 152] on div "0 € Mensualité Veuillez indiquer une valeur supérieure à 0€" at bounding box center [533, 148] width 189 height 15
click at [618, 111] on select "Carte ou ouverture de crédit Prêt hypothécaire Vente à tempérament Prêt à tempé…" at bounding box center [479, 112] width 297 height 15
click at [672, 299] on div "Sauvegarder Viable banks Refresh 11.99% | 346 € NAI: 5 217,1 € / Limit: >1.000 …" at bounding box center [721, 236] width 166 height 401
click at [557, 134] on input "Montant emprunté" at bounding box center [580, 130] width 95 height 15
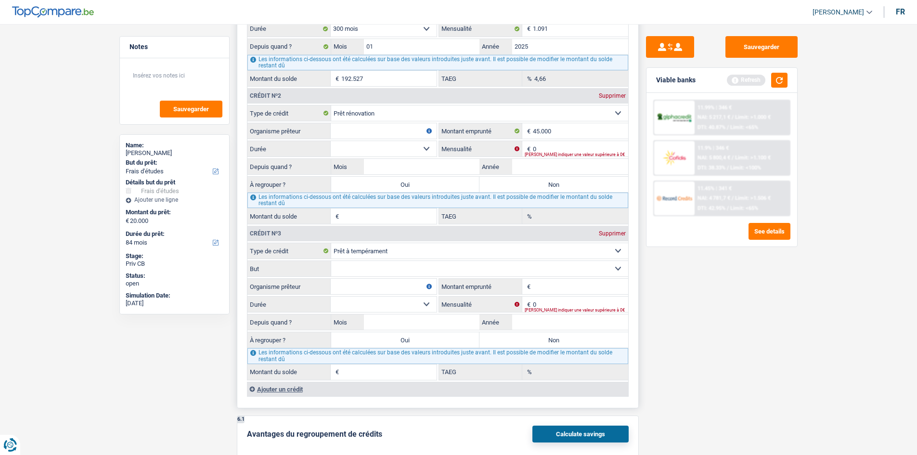
click at [390, 144] on select "12 mois 18 mois 24 mois 30 mois 36 mois 42 mois 48 mois 60 mois 72 mois 84 mois…" at bounding box center [384, 148] width 106 height 15
click at [495, 146] on label "Mensualité" at bounding box center [480, 148] width 83 height 15
click at [533, 146] on input "0" at bounding box center [580, 148] width 95 height 15
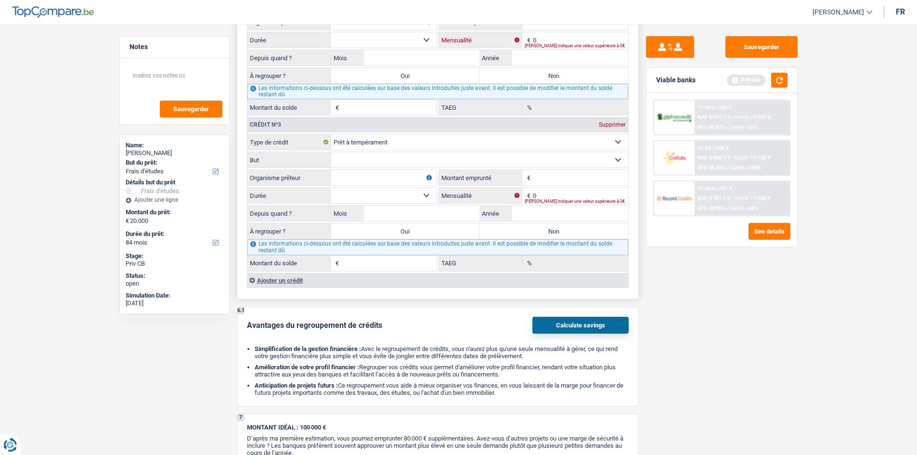
scroll to position [1109, 0]
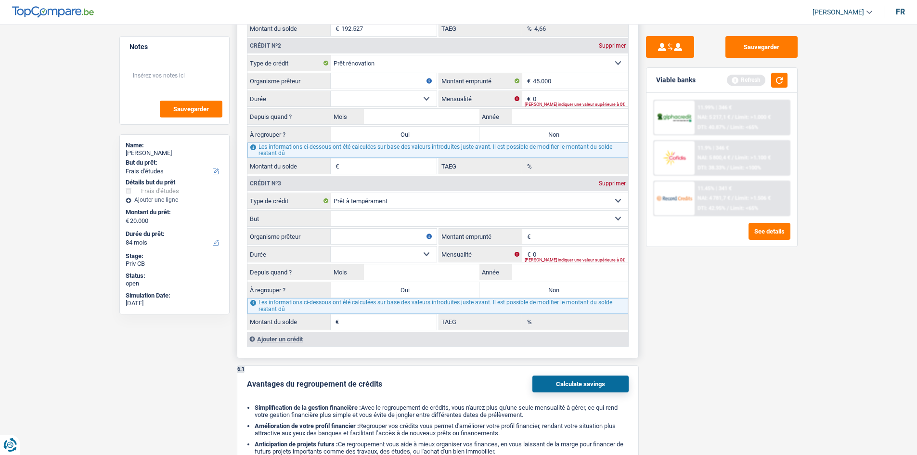
click at [428, 97] on select "12 mois 18 mois 24 mois 30 mois 36 mois 42 mois 48 mois 60 mois 72 mois 84 mois…" at bounding box center [384, 98] width 106 height 15
click at [331, 91] on select "12 mois 18 mois 24 mois 30 mois 36 mois 42 mois 48 mois 60 mois 72 mois 84 mois…" at bounding box center [384, 98] width 106 height 15
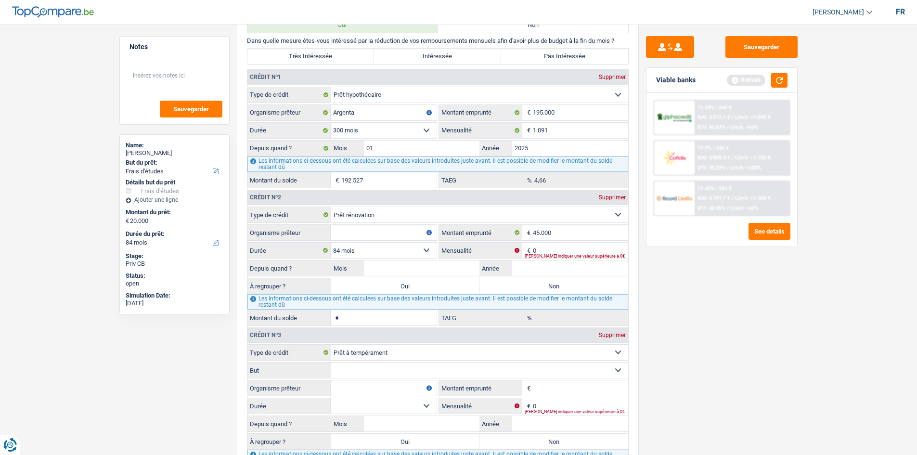
scroll to position [962, 0]
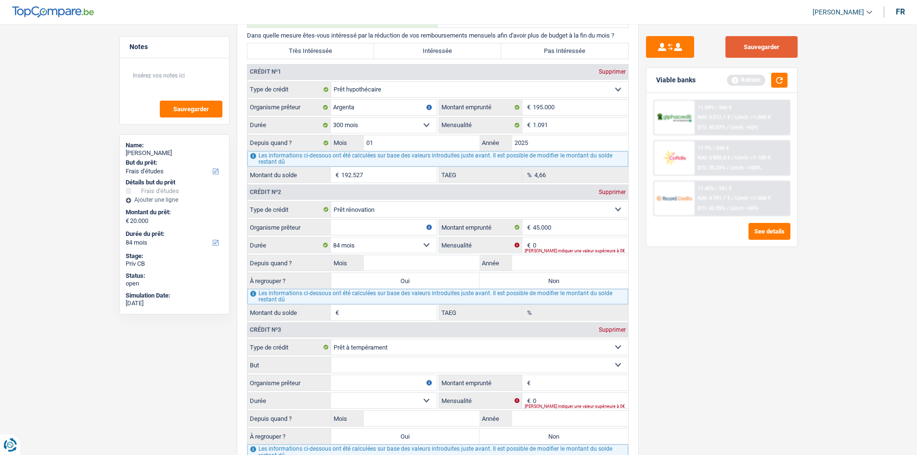
click at [749, 49] on button "Sauvegarder" at bounding box center [761, 47] width 72 height 22
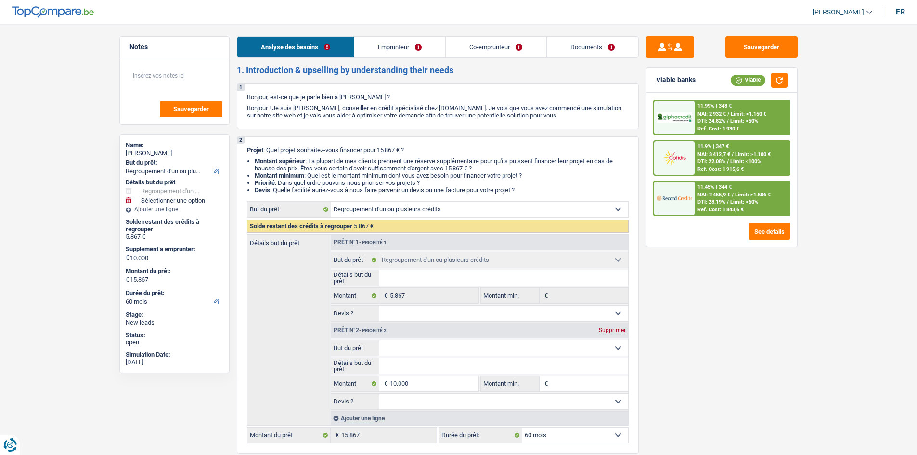
select select "refinancing"
select select "60"
select select "refinancing"
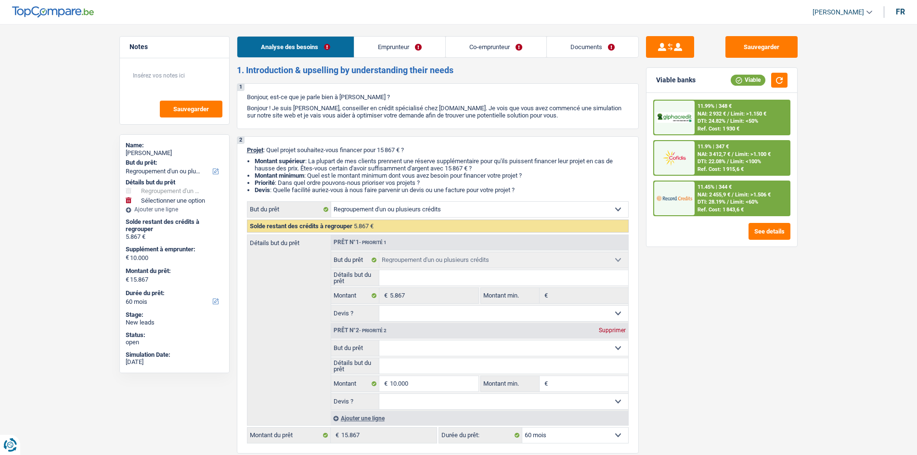
select select "60"
select select "mutuality"
select select "independent"
select select "familyAllowances"
select select "mutualityIndemnity"
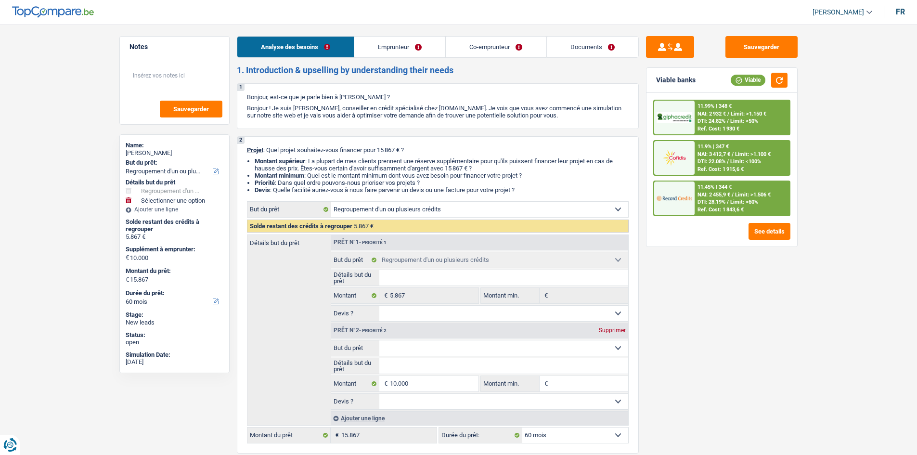
select select "netSalary"
select select "rents"
select select "carLoan"
select select "48"
select select "refinancing"
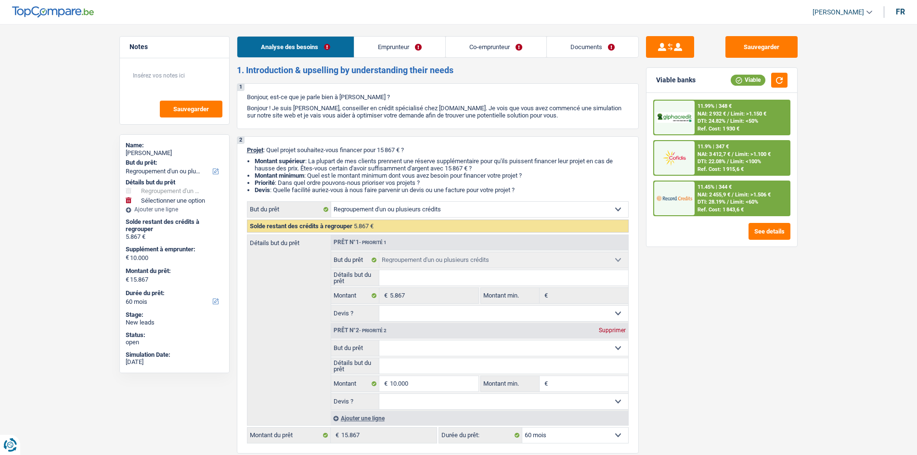
select select "refinancing"
select select "60"
drag, startPoint x: 411, startPoint y: 214, endPoint x: 467, endPoint y: 186, distance: 62.6
click at [467, 186] on li "Devis : Quelle facilité auriez-vous à nous faire parvenir un devis ou une factu…" at bounding box center [442, 189] width 374 height 7
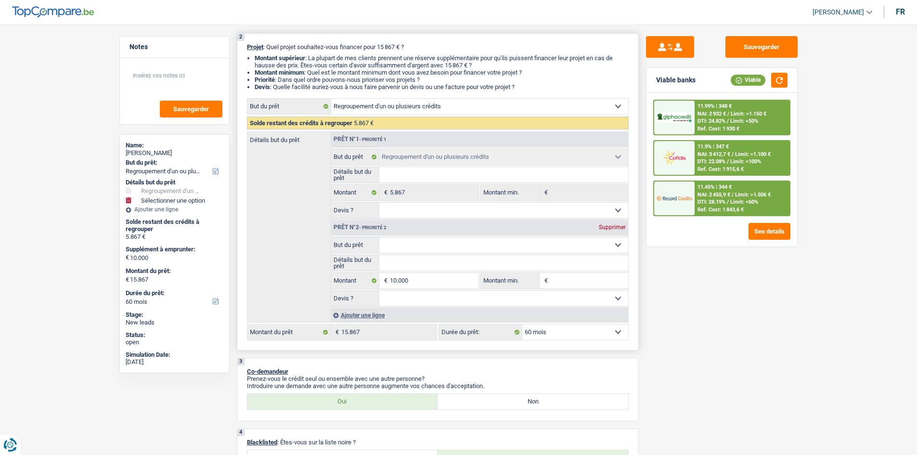
scroll to position [96, 0]
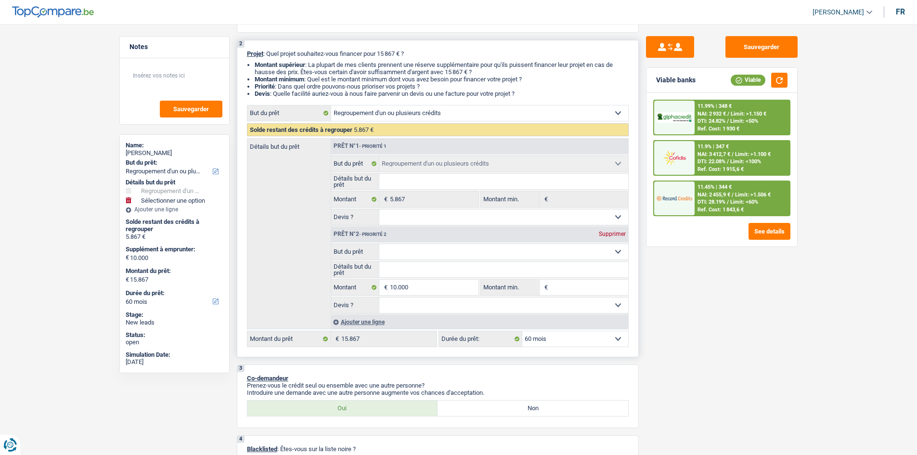
click at [606, 112] on select "Confort maison: meubles, textile, peinture, électroménager, outillage non-profe…" at bounding box center [479, 112] width 297 height 15
select select "familyDebt"
click at [331, 105] on select "Confort maison: meubles, textile, peinture, électroménager, outillage non-profe…" at bounding box center [479, 112] width 297 height 15
click at [285, 166] on div "Détails but du prêt Prêt n°1 - Priorité 1 Confort maison: meubles, textile, pei…" at bounding box center [438, 233] width 382 height 191
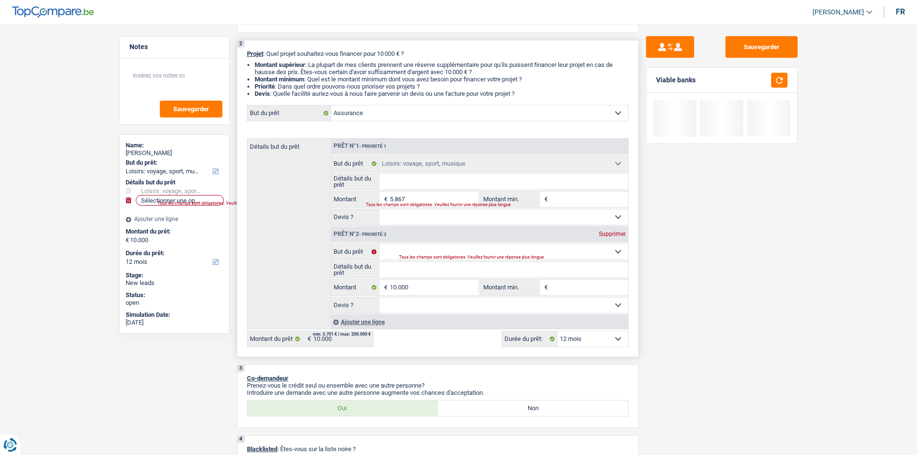
select select "familyDebt"
select select
select select "48"
select select "familyDebt"
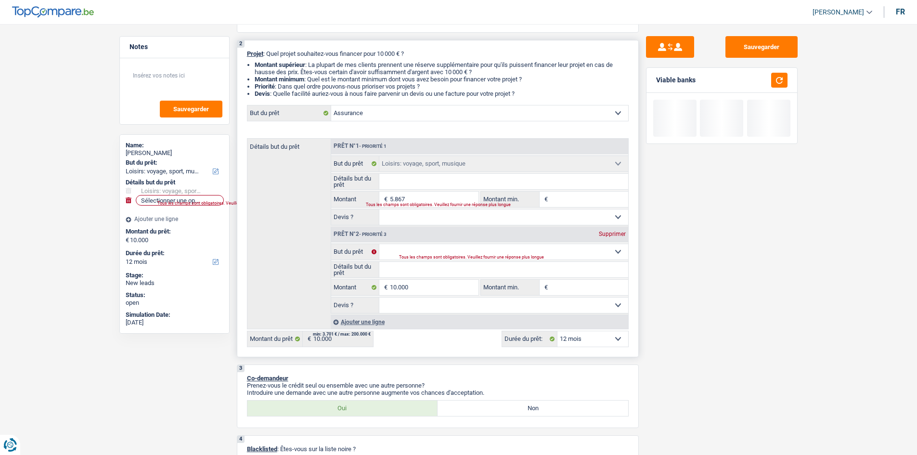
select select "familyDebt"
select select
type input "10.000"
select select "48"
radio input "false"
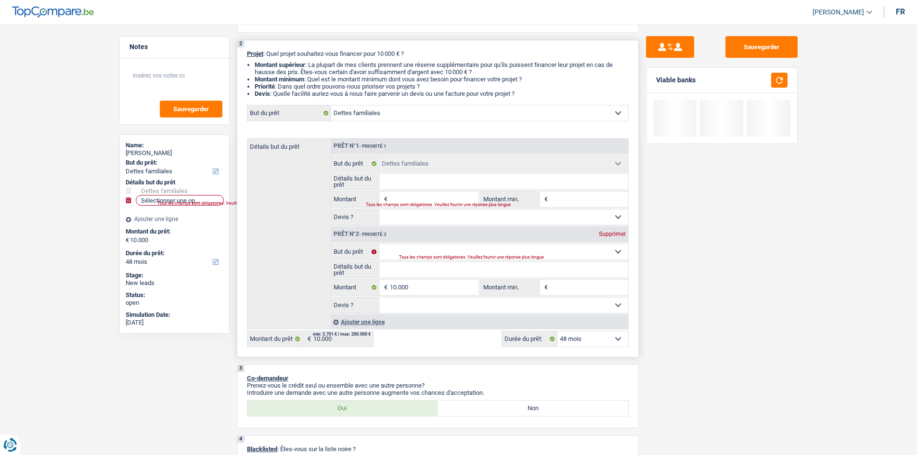
radio input "true"
select select "familyDebt"
select select
type input "10.000"
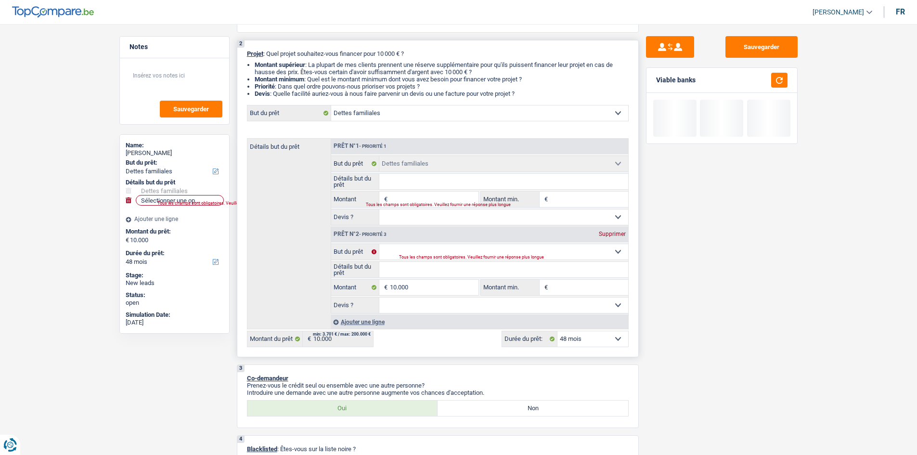
select select "48"
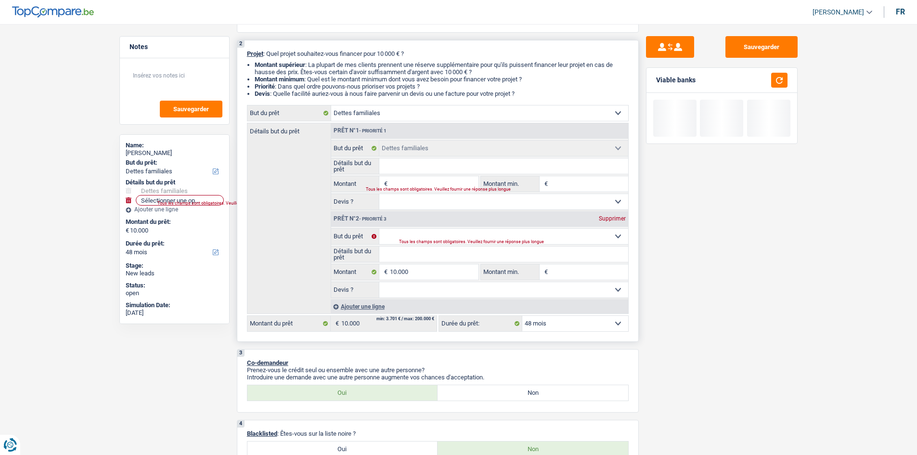
click at [439, 107] on select "Confort maison: meubles, textile, peinture, électroménager, outillage non-profe…" at bounding box center [479, 112] width 297 height 15
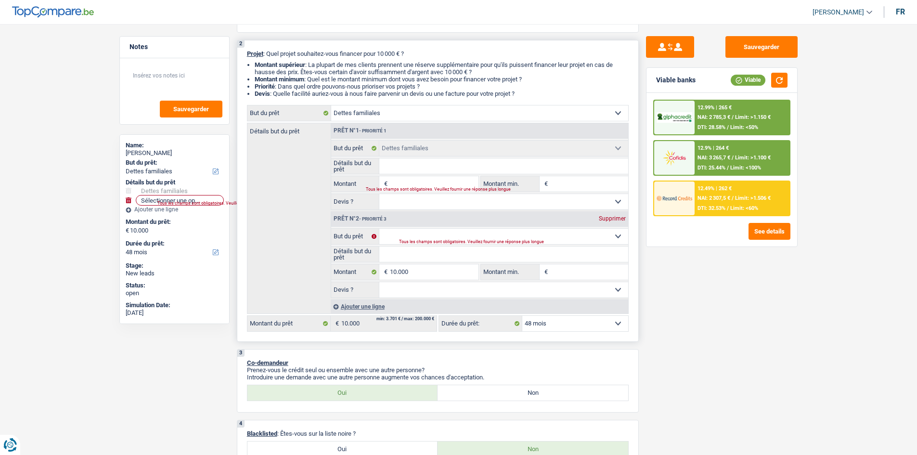
click at [294, 210] on div "Détails but du prêt Prêt n°1 - Priorité 1 Confort maison: meubles, textile, pei…" at bounding box center [438, 218] width 382 height 191
click at [458, 106] on select "Confort maison: meubles, textile, peinture, électroménager, outillage non-profe…" at bounding box center [479, 112] width 297 height 15
click at [471, 106] on select "Confort maison: meubles, textile, peinture, électroménager, outillage non-profe…" at bounding box center [479, 112] width 297 height 15
click at [608, 217] on div "Supprimer" at bounding box center [612, 219] width 32 height 6
select select
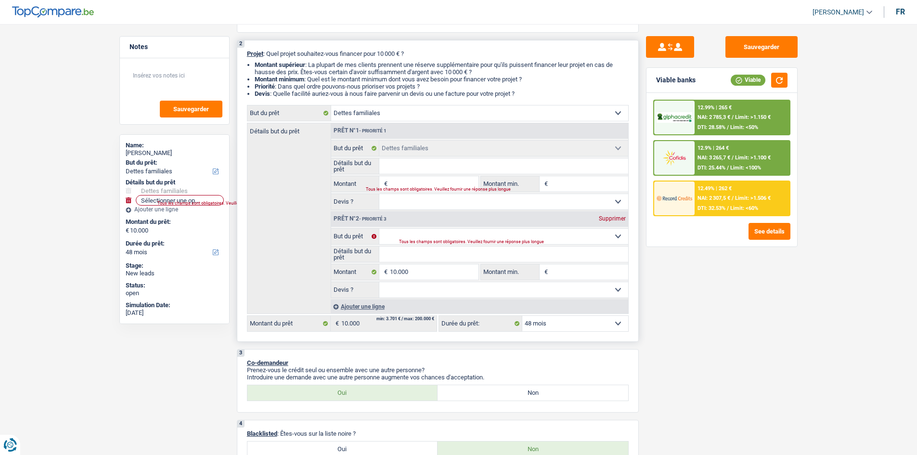
select select
type input "0"
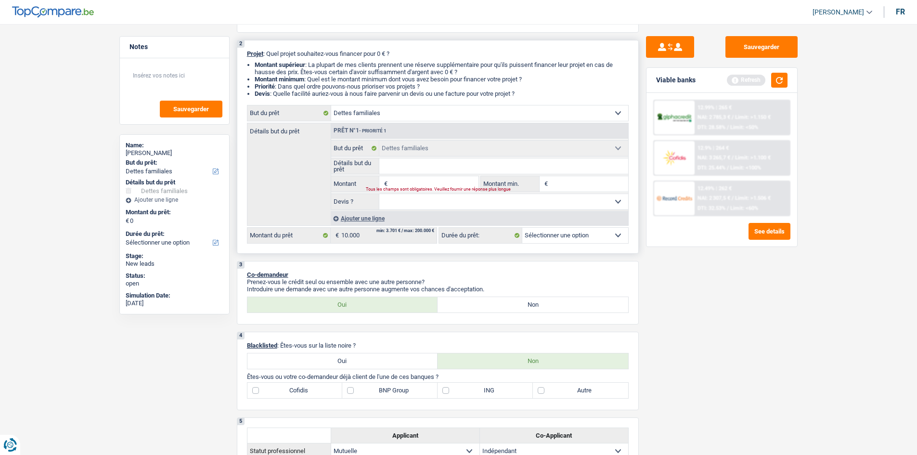
click at [617, 110] on select "Confort maison: meubles, textile, peinture, électroménager, outillage non-profe…" at bounding box center [479, 112] width 297 height 15
select select "household"
click at [331, 105] on select "Confort maison: meubles, textile, peinture, électroménager, outillage non-profe…" at bounding box center [479, 112] width 297 height 15
select select "household"
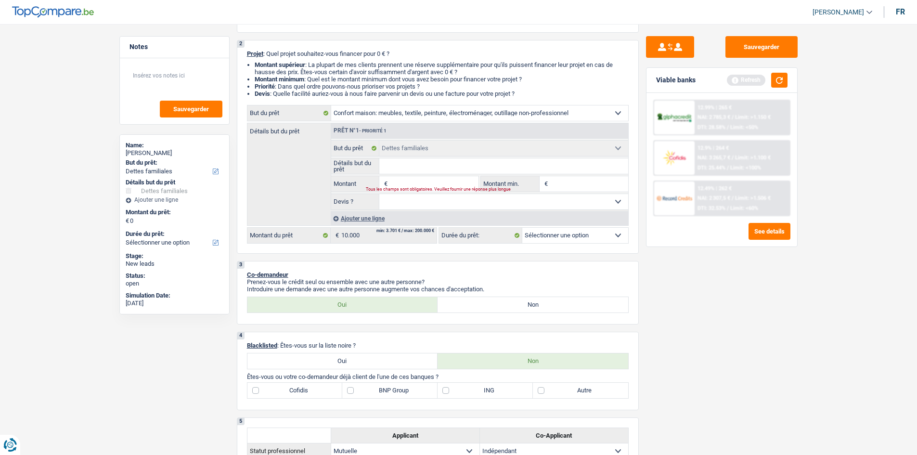
select select
select select "household"
select select
select select "household"
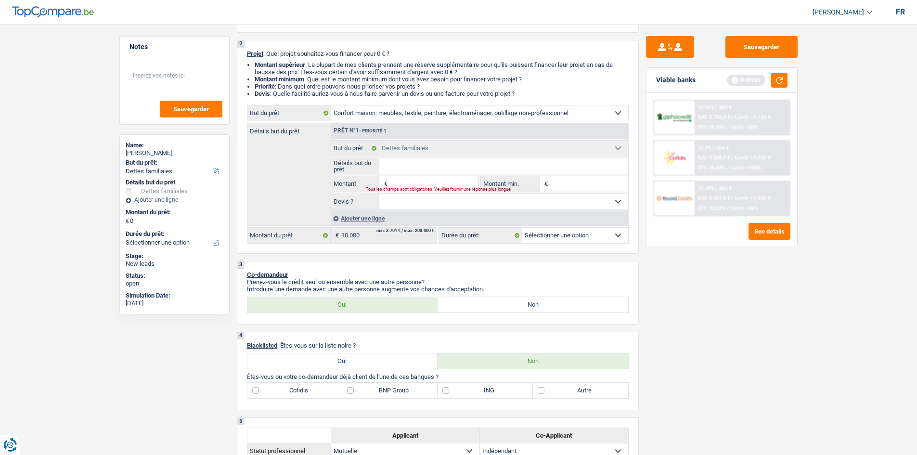
select select
select select "familyDebt"
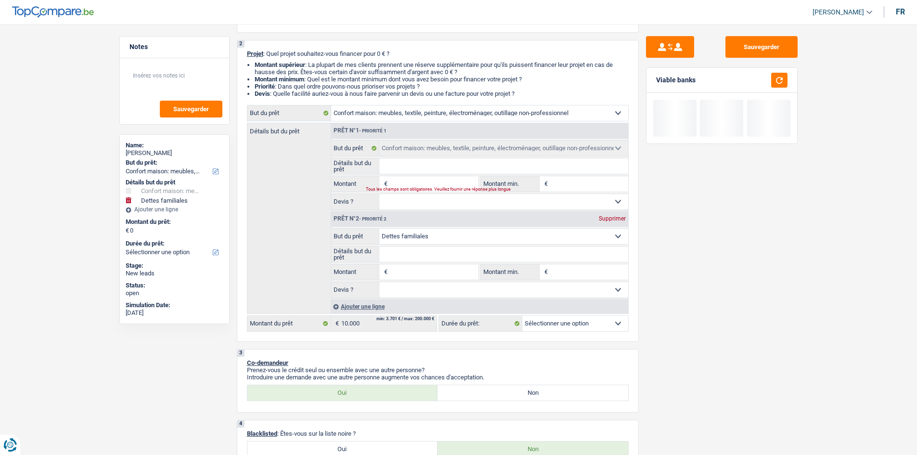
click at [422, 166] on input "Détails but du prêt" at bounding box center [503, 165] width 249 height 15
type input "A"
type input "Am"
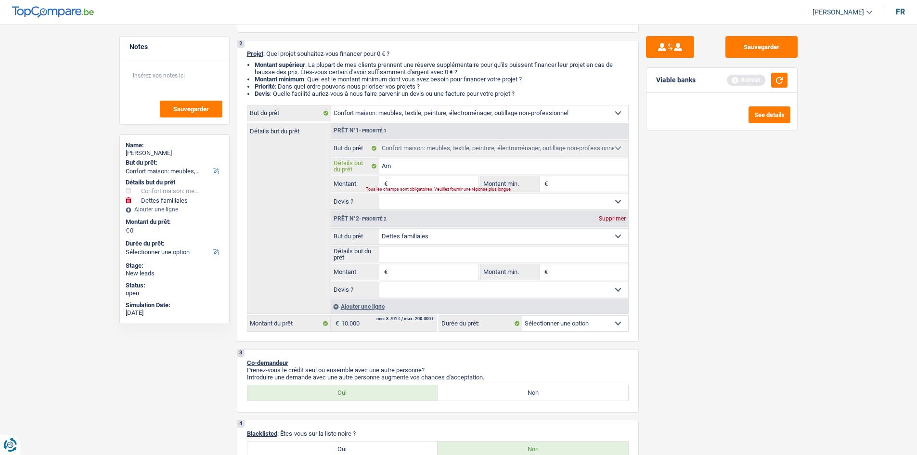
type input "Amé"
type input "Aména"
type input "Aménage"
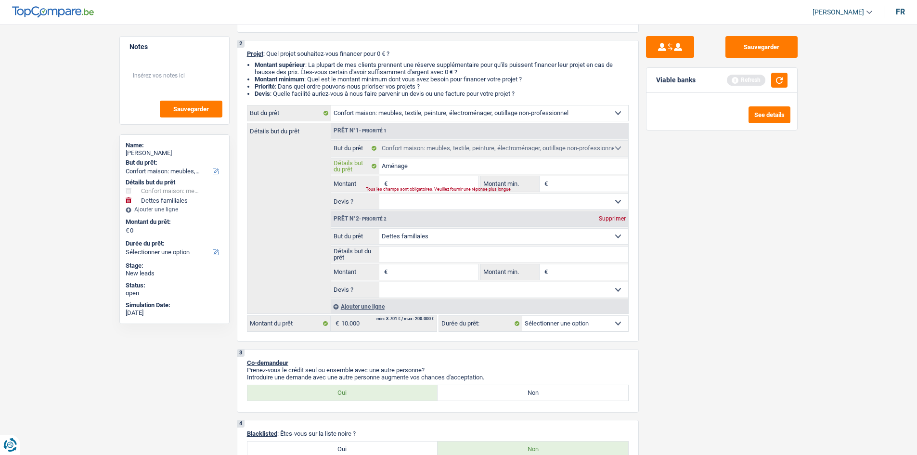
type input "Aménage"
type input "Aménageme"
type input "Aménagement"
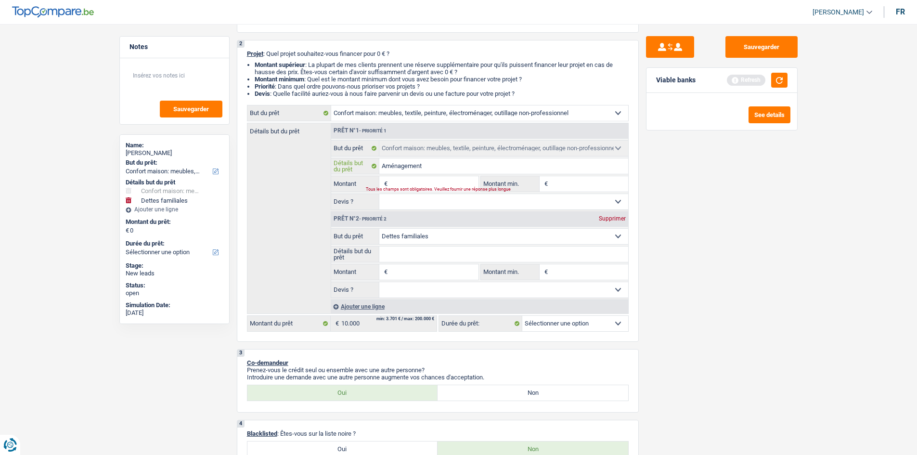
type input "Aménagement"
type input "Aménagement M"
type input "Aménagement Mai"
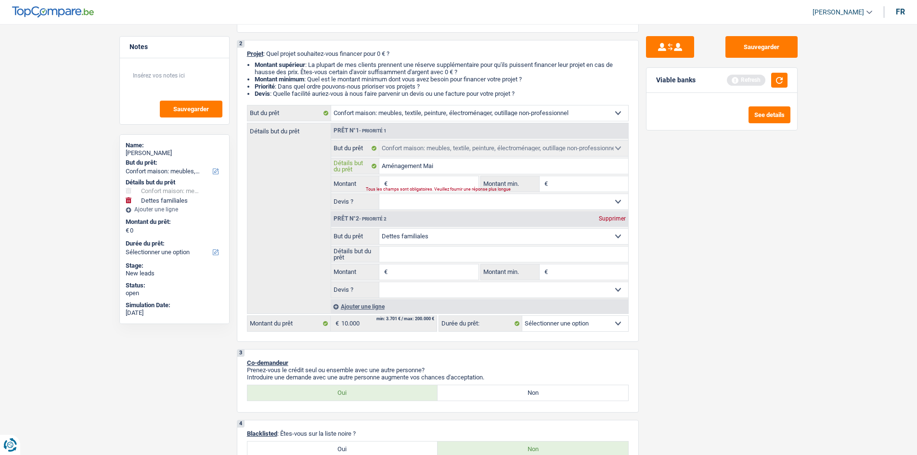
type input "Aménagement Mai"
type input "Aménagement Mais"
type input "Aménagement Maiso"
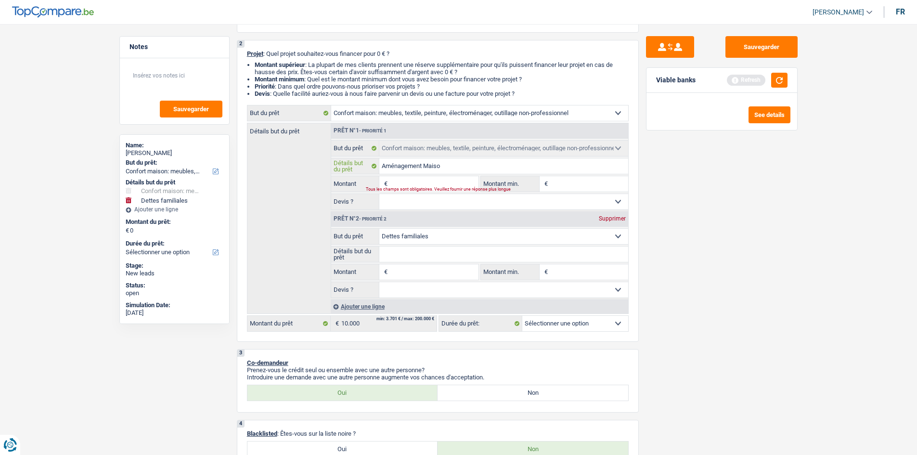
type input "Aménagement Maison"
type input "1"
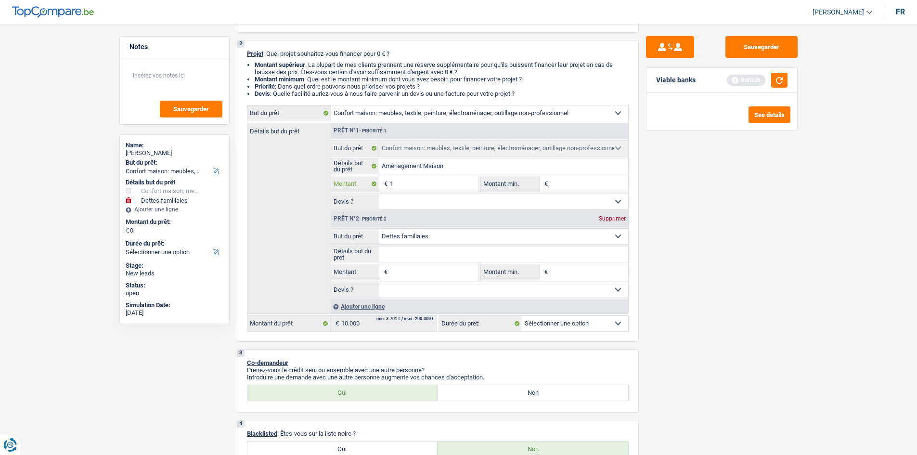
type input "10"
type input "100"
type input "1.000"
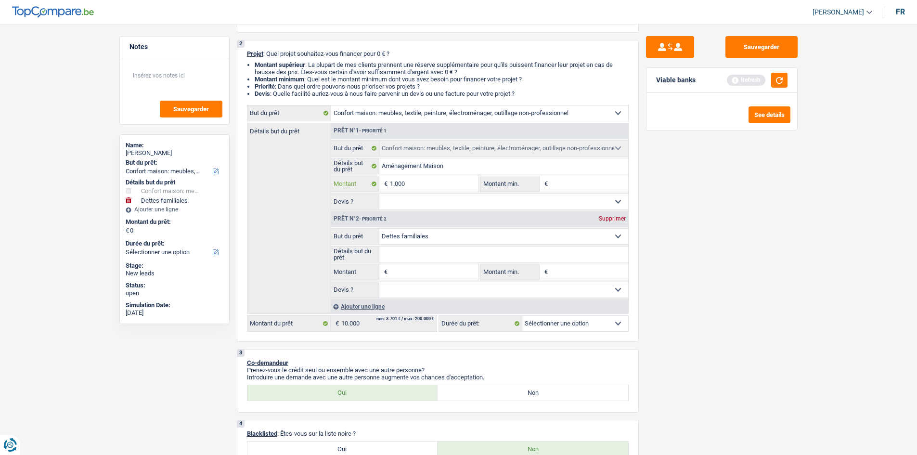
type input "1.000"
type input "10.001"
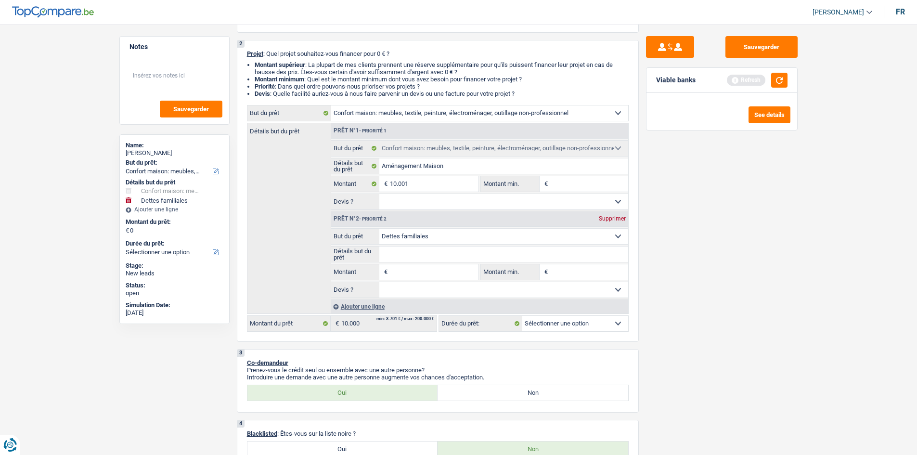
type input "10.001"
select select "60"
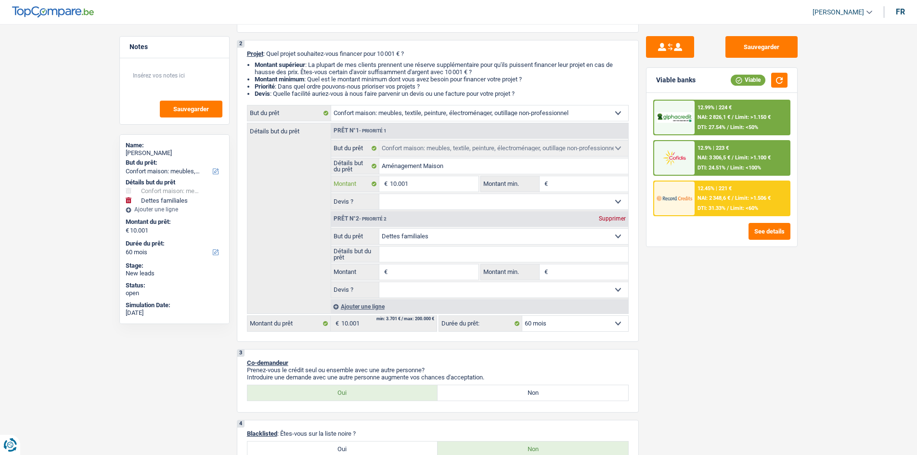
click at [437, 182] on input "10.001" at bounding box center [434, 183] width 88 height 15
type input "1.000"
type input "100"
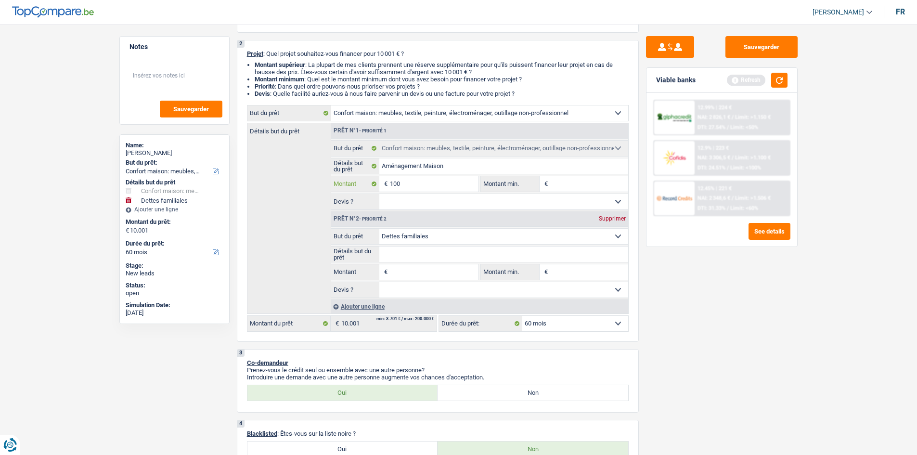
type input "10"
type input "1"
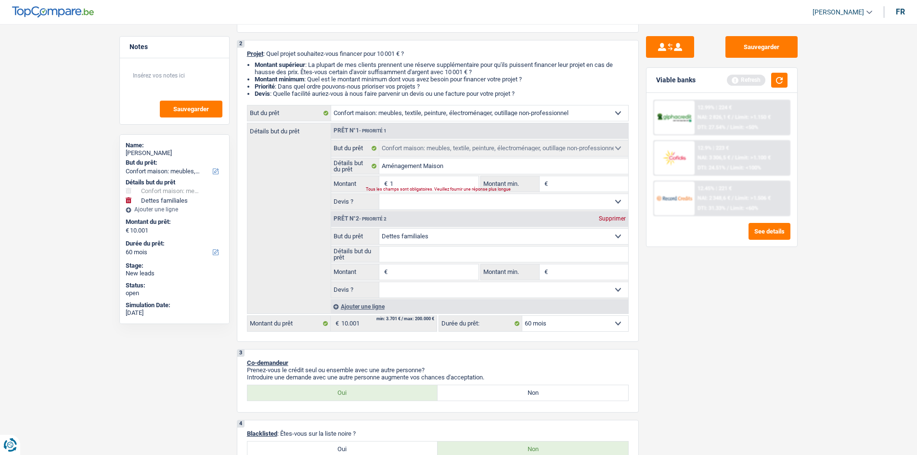
type input "1"
select select "24"
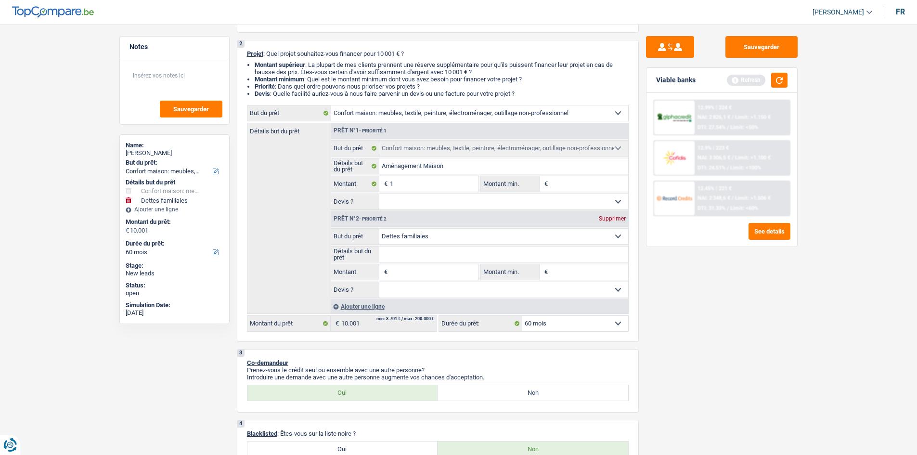
type input "1"
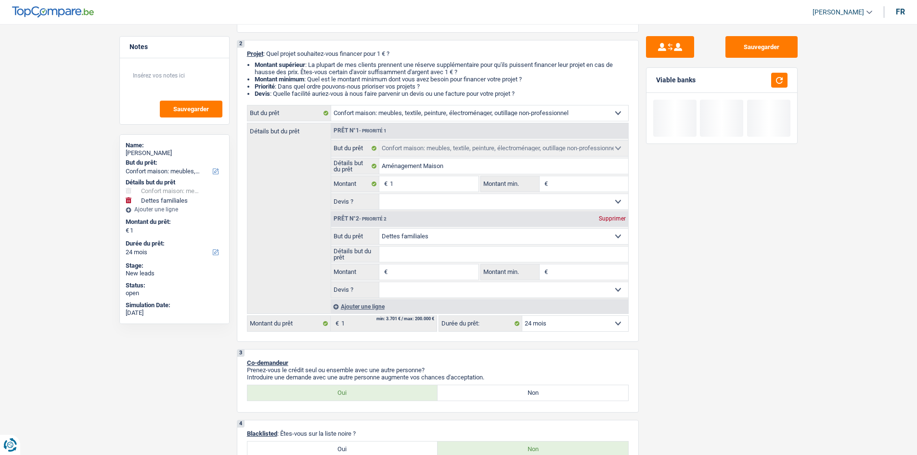
click at [592, 184] on input "Montant min." at bounding box center [589, 183] width 78 height 15
type input "1"
type input "10"
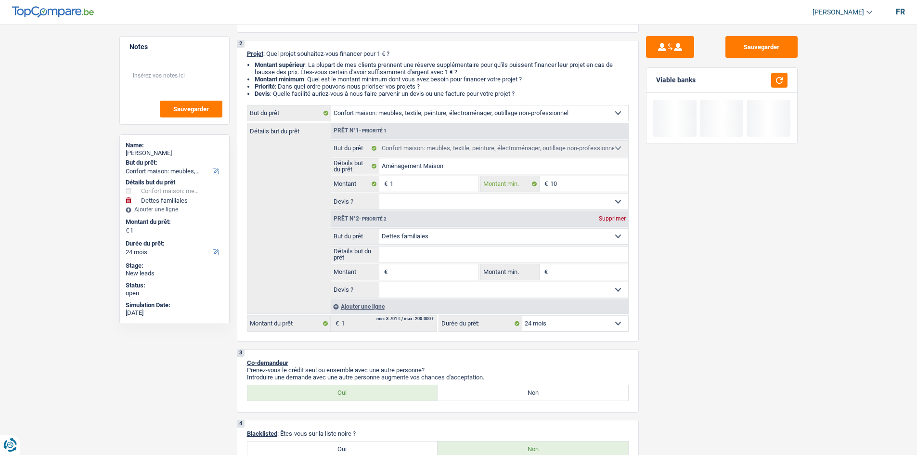
type input "100"
type input "1.000"
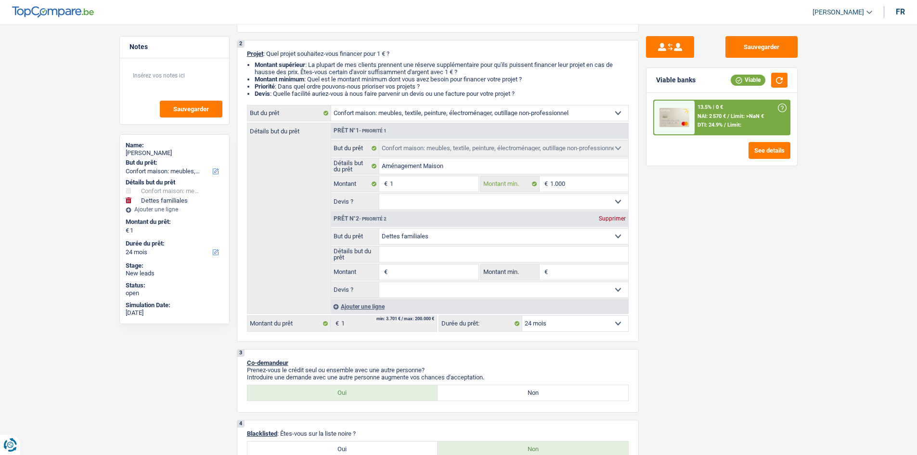
type input "10.001"
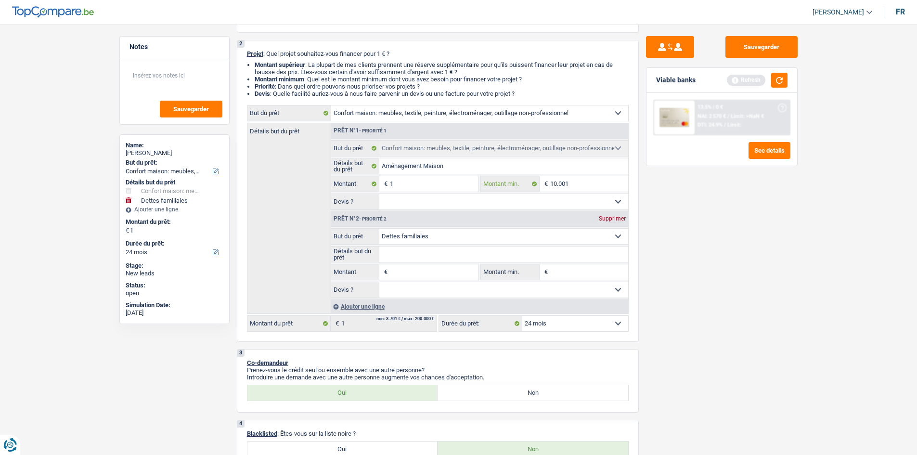
type input "10.001"
click at [417, 184] on input "1" at bounding box center [434, 183] width 88 height 15
type input "15"
type input "150"
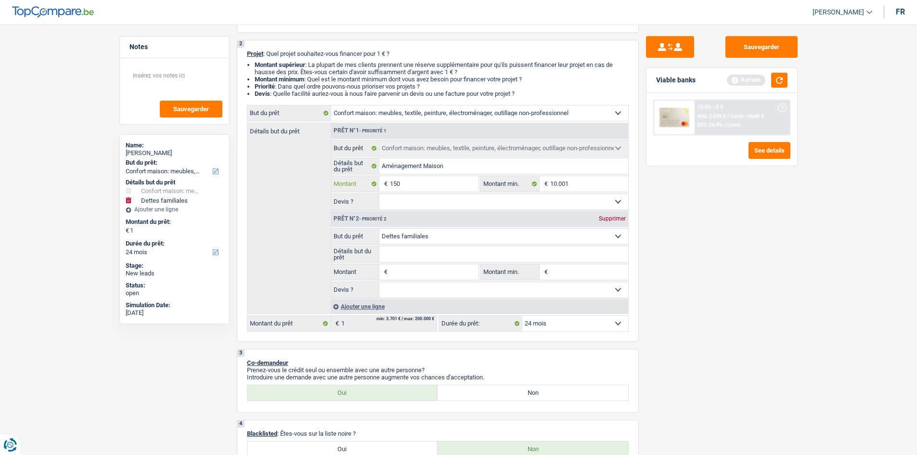
type input "150"
type input "1.500"
type input "15.001"
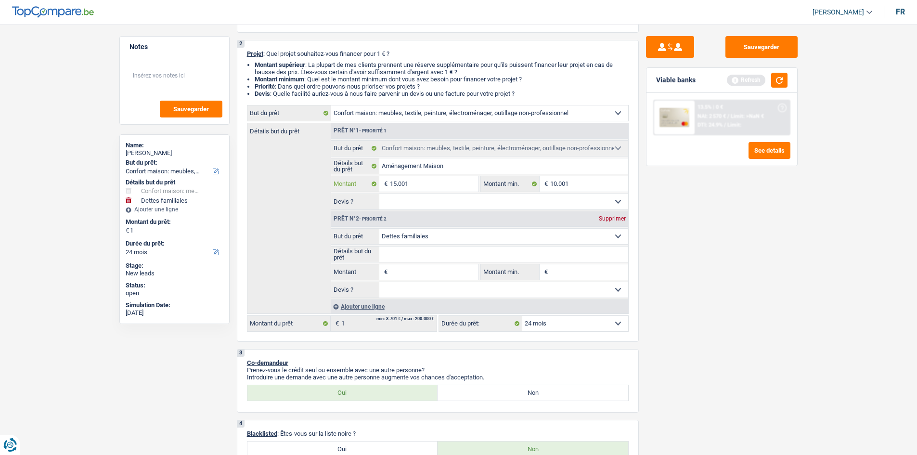
type input "15.001"
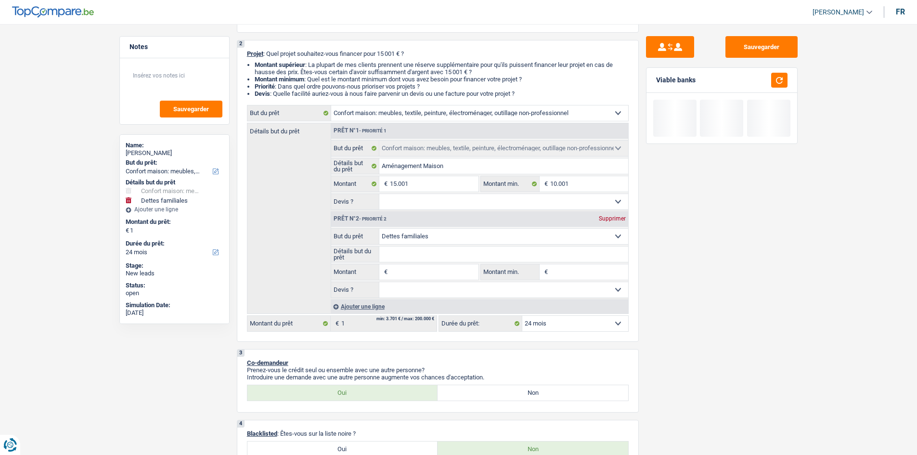
select select "84"
type input "15.001"
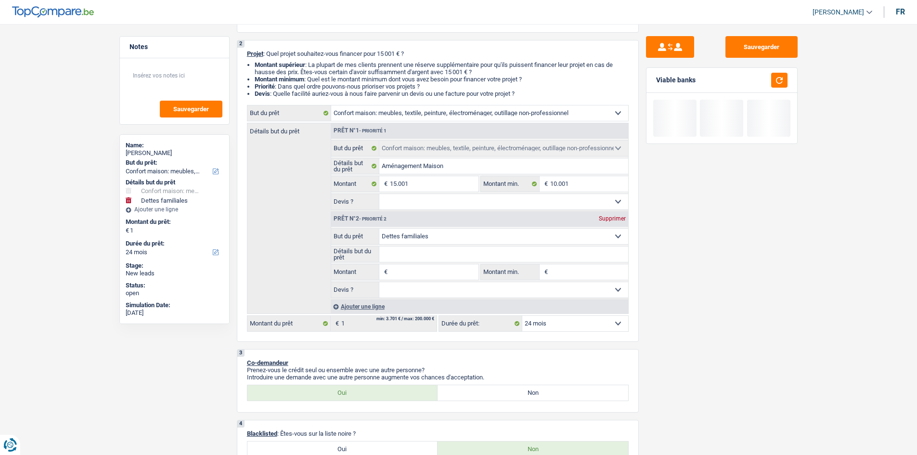
type input "15.001"
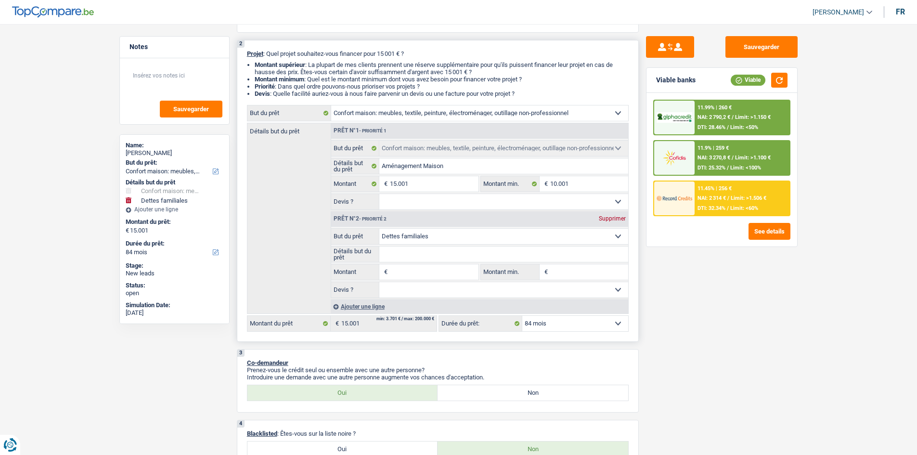
click at [619, 221] on div "Supprimer" at bounding box center [612, 219] width 32 height 6
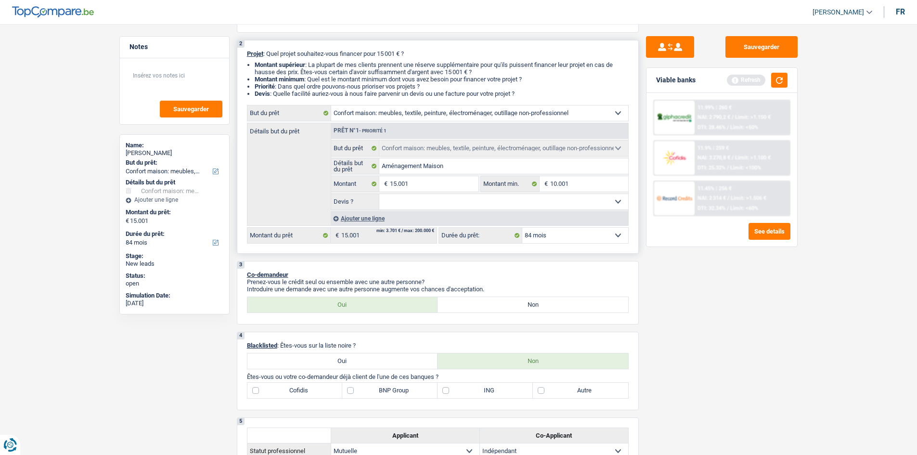
click at [536, 207] on select "Oui Non Non répondu Sélectionner une option" at bounding box center [503, 201] width 249 height 15
select select "false"
click at [379, 194] on select "Oui Non Non répondu Sélectionner une option" at bounding box center [503, 201] width 249 height 15
select select "false"
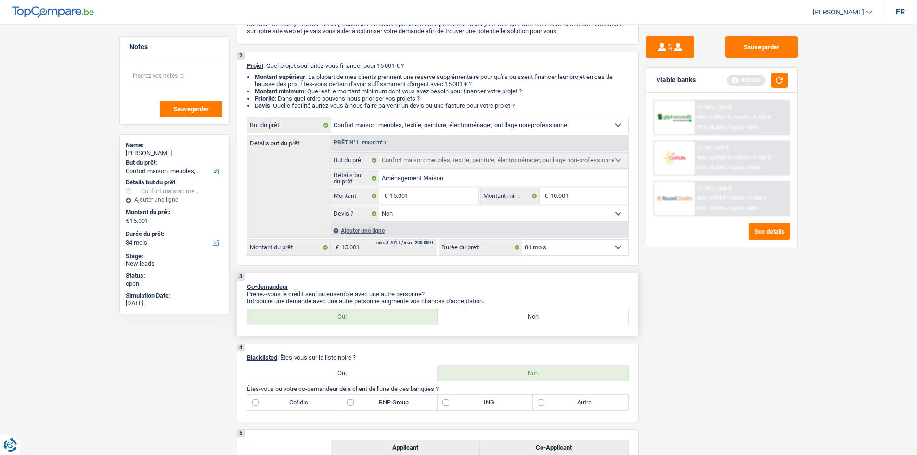
scroll to position [0, 0]
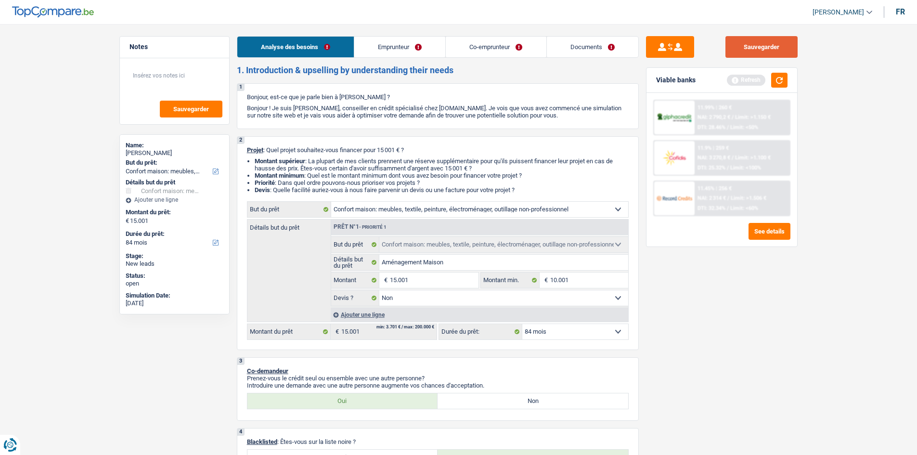
click at [782, 50] on button "Sauvegarder" at bounding box center [761, 47] width 72 height 22
